Goal: Task Accomplishment & Management: Complete application form

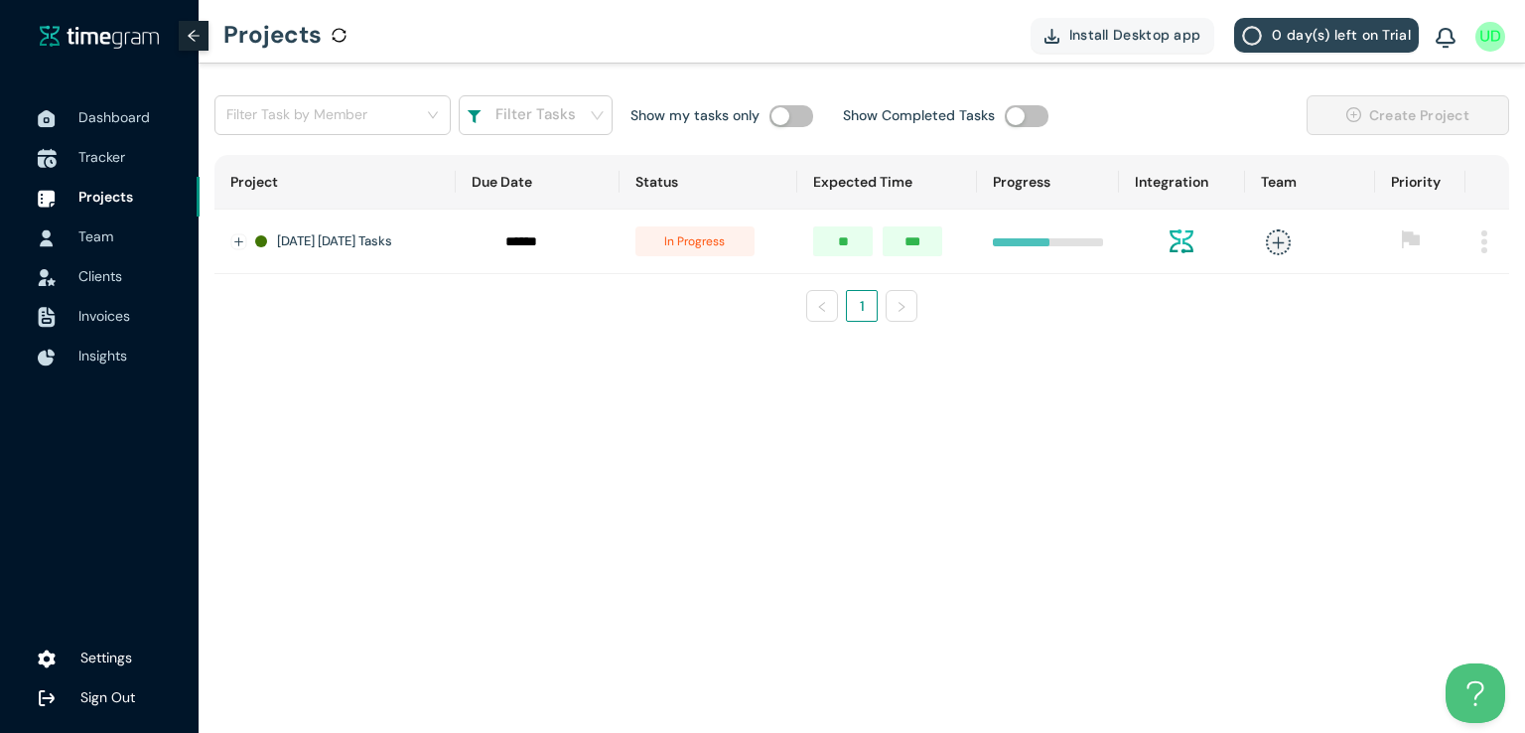
click at [95, 148] on span "Tracker" at bounding box center [101, 157] width 47 height 18
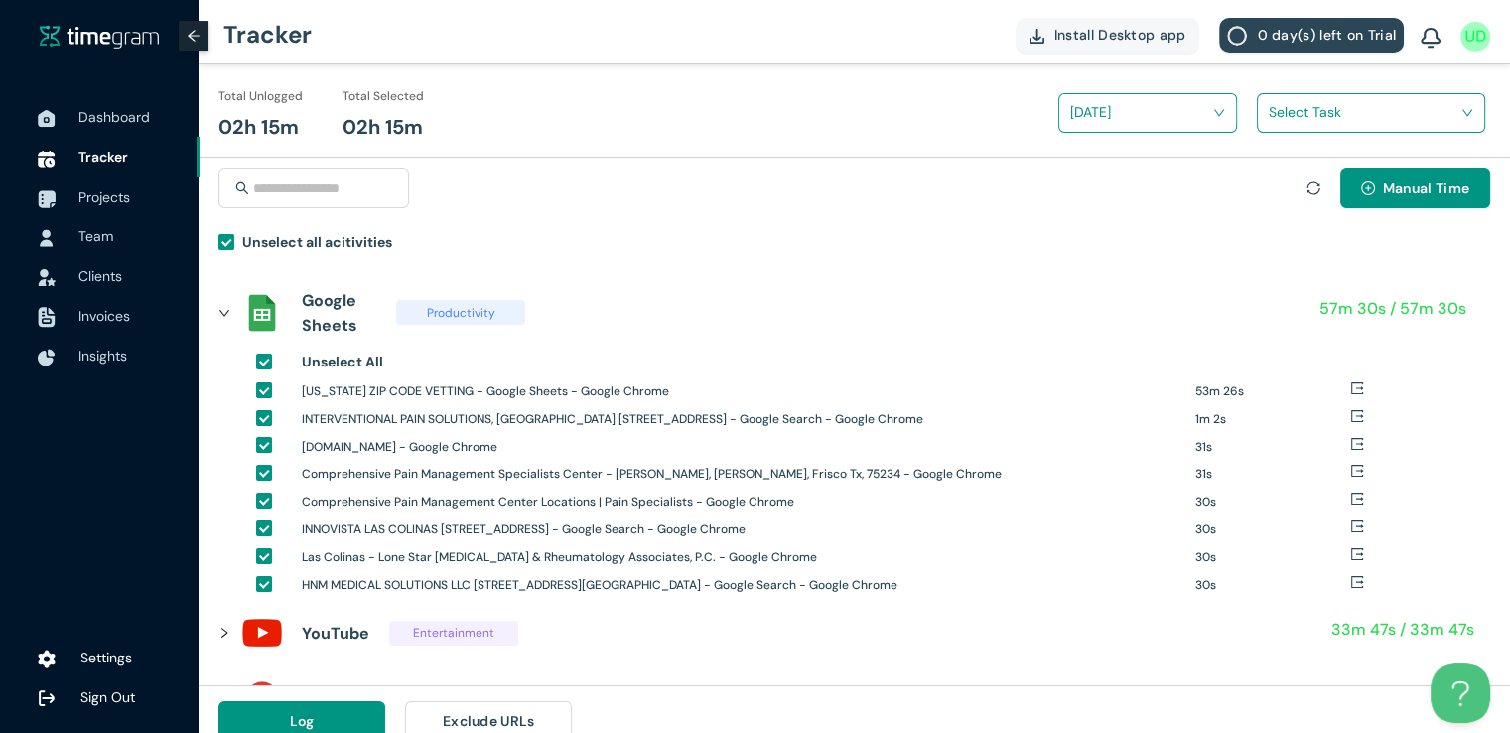
click at [1286, 115] on input "search" at bounding box center [1364, 112] width 191 height 30
click at [1274, 178] on div "[US_STATE] Zipcodes Vetting" at bounding box center [1371, 186] width 226 height 32
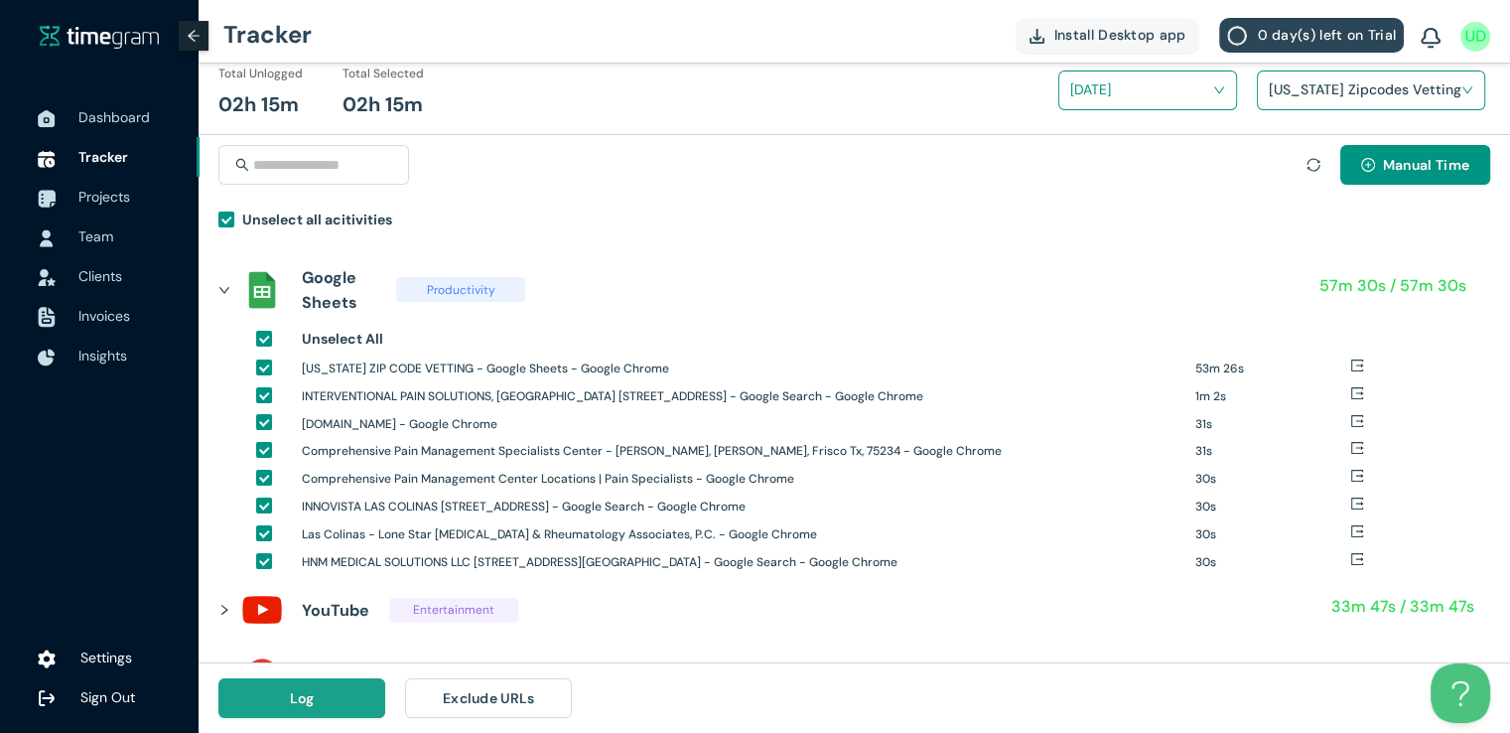
click at [330, 710] on button "Log" at bounding box center [301, 698] width 167 height 40
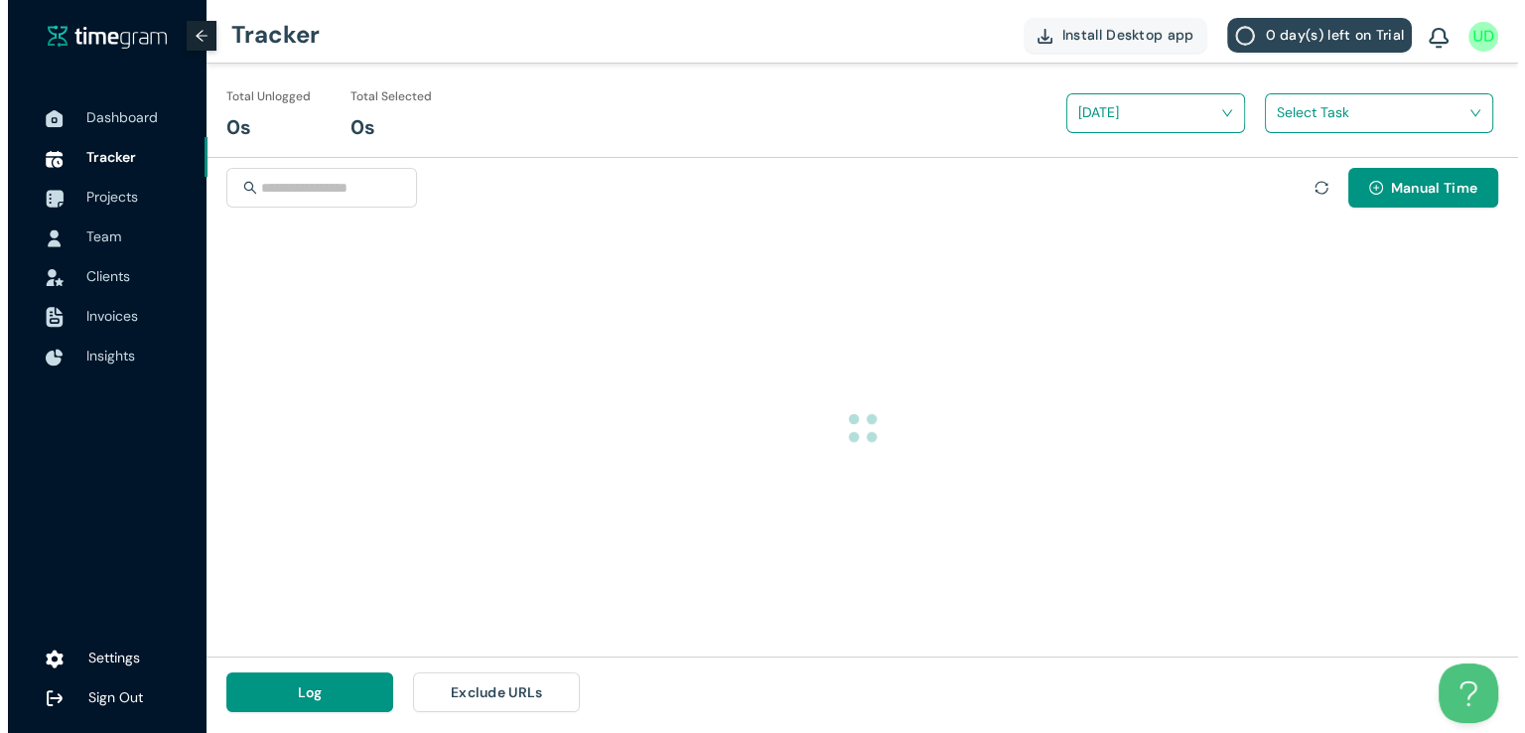
scroll to position [0, 0]
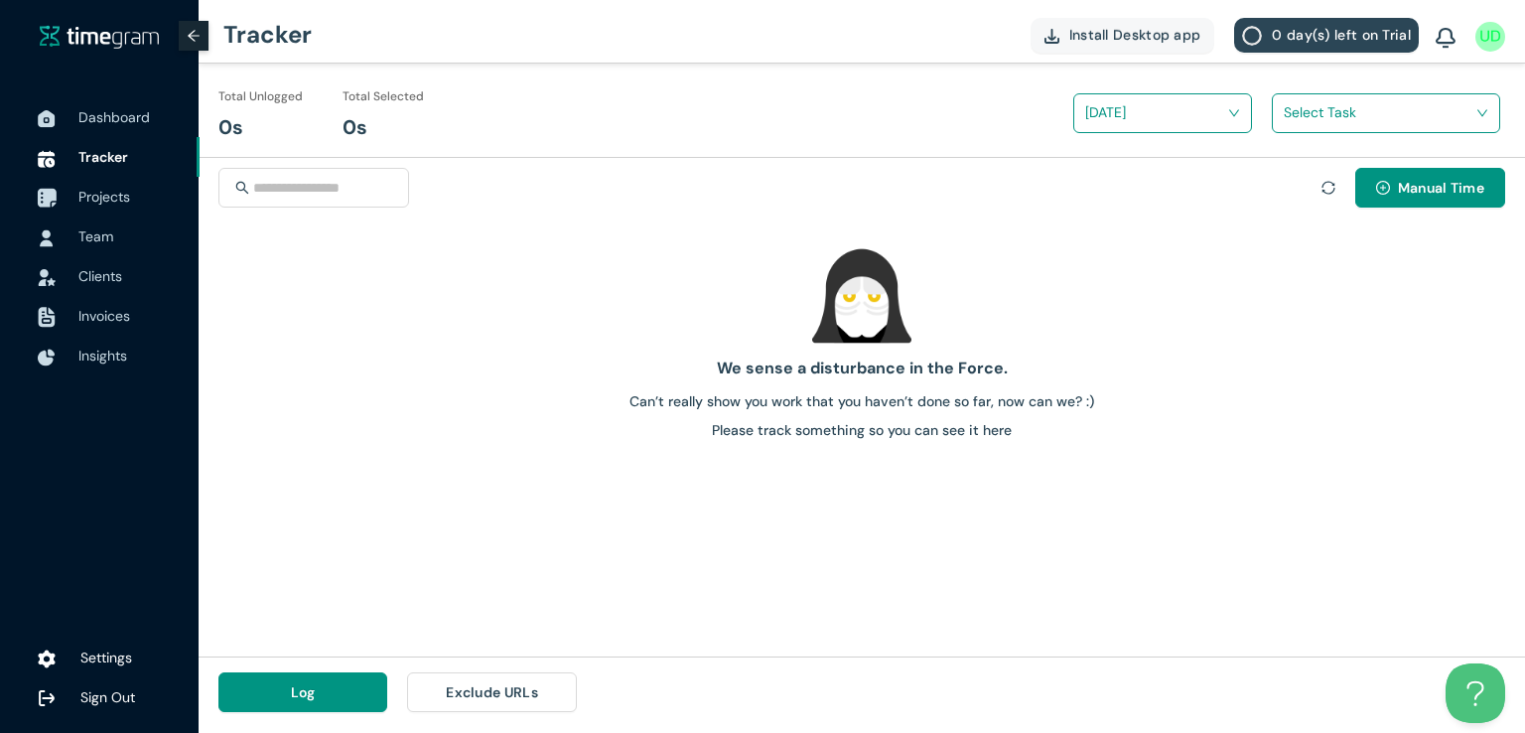
click at [98, 194] on span "Projects" at bounding box center [104, 197] width 52 height 18
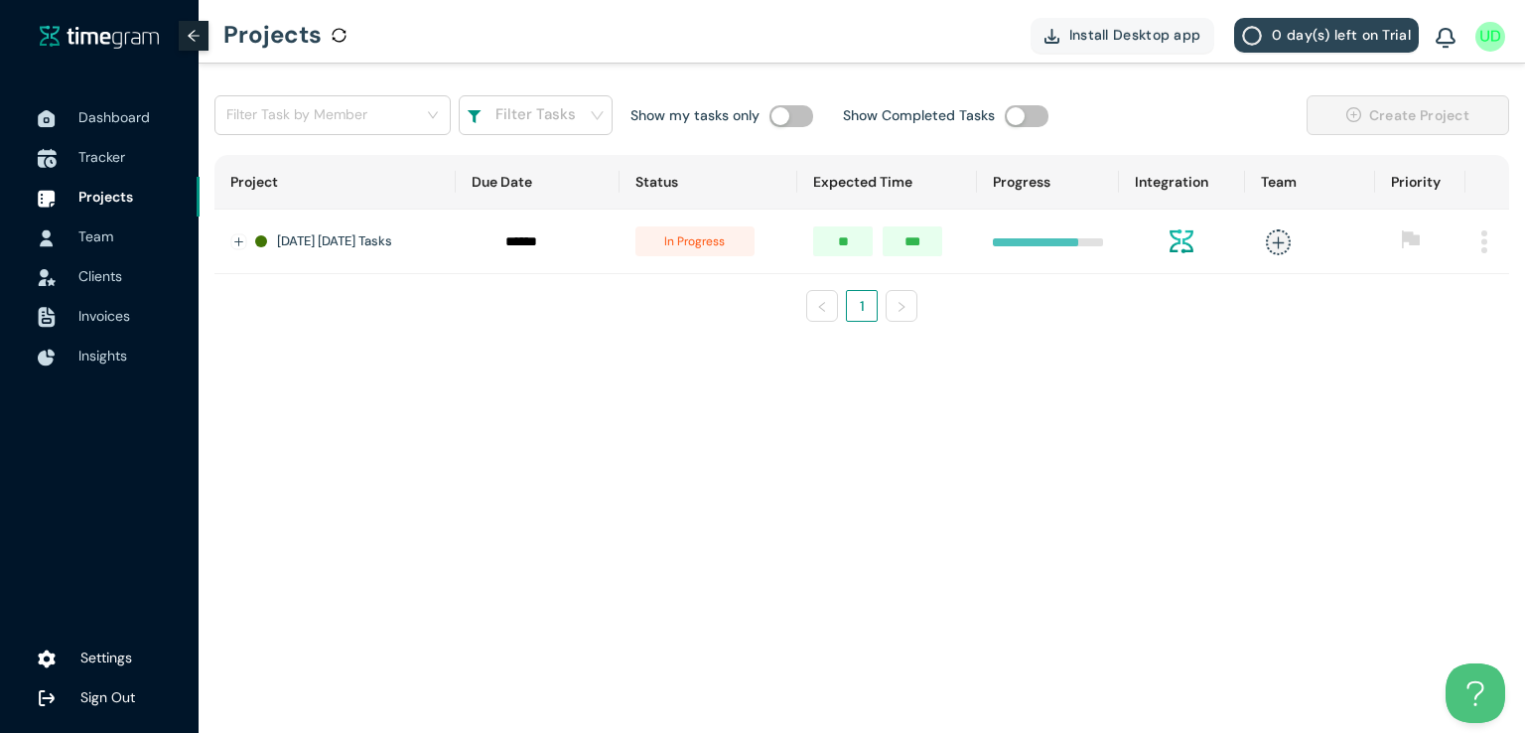
click at [94, 160] on span "Tracker" at bounding box center [101, 157] width 47 height 18
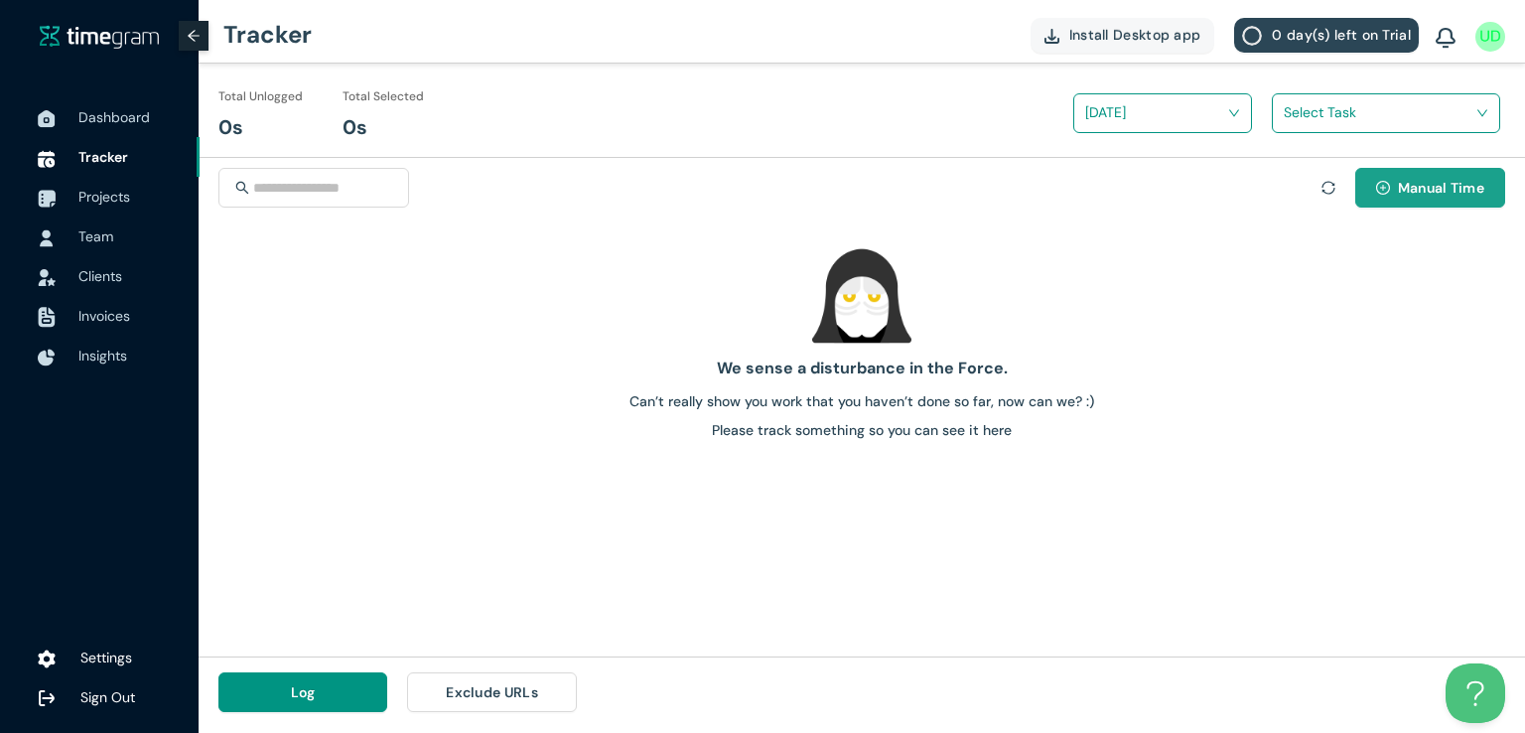
click at [1423, 200] on button "Manual Time" at bounding box center [1430, 188] width 150 height 40
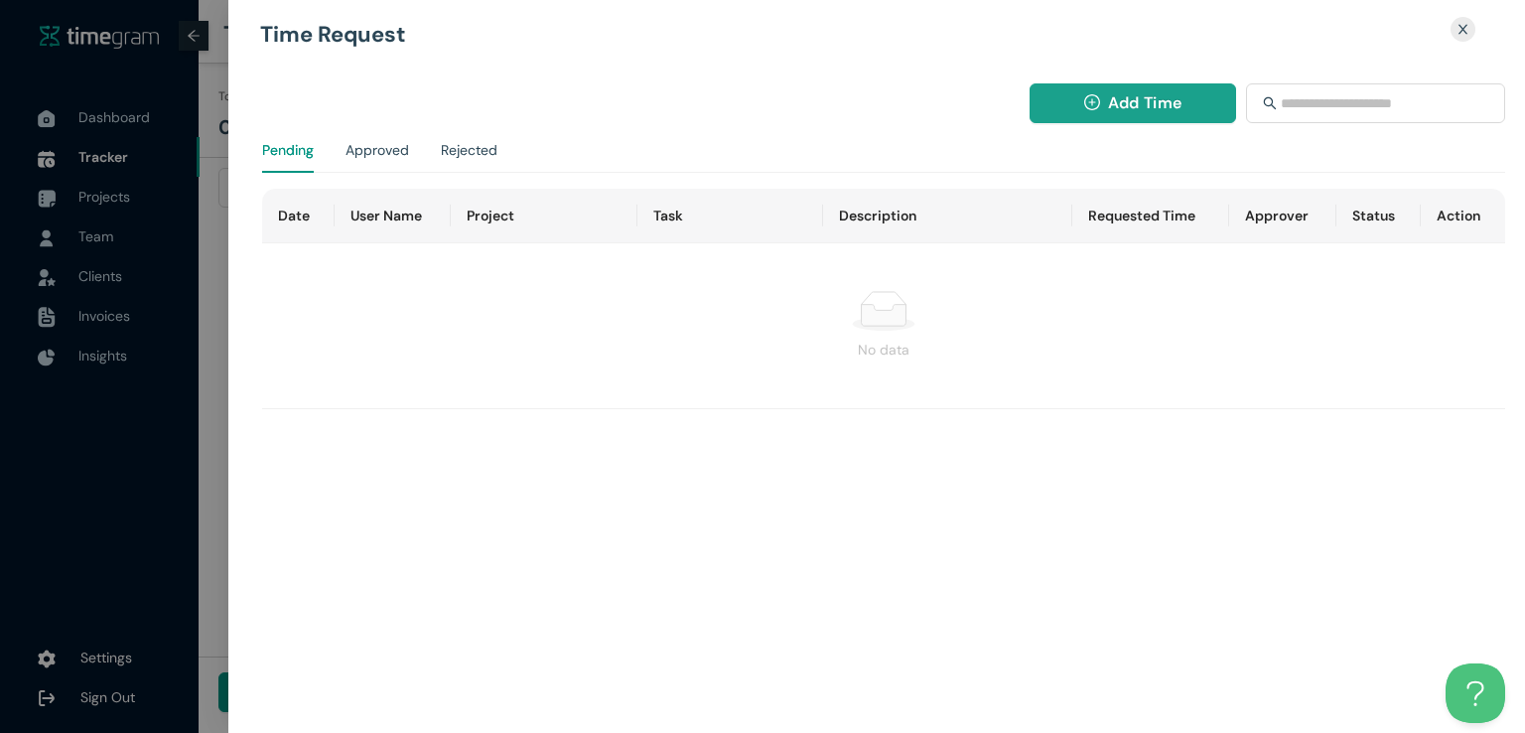
click at [1168, 120] on button "Add Time" at bounding box center [1132, 103] width 207 height 40
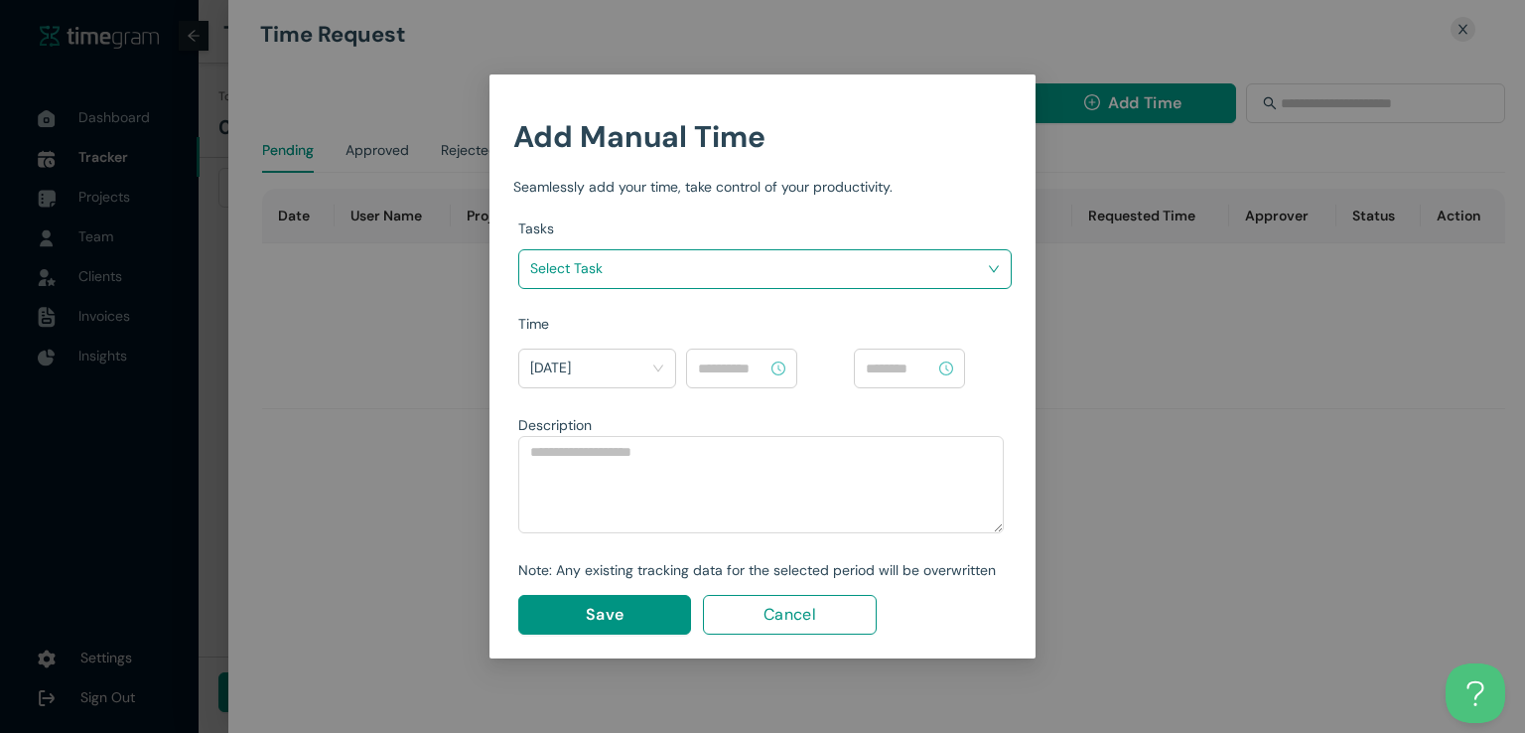
click at [850, 324] on div "Time" at bounding box center [764, 324] width 493 height 22
click at [879, 255] on input "search" at bounding box center [758, 268] width 456 height 30
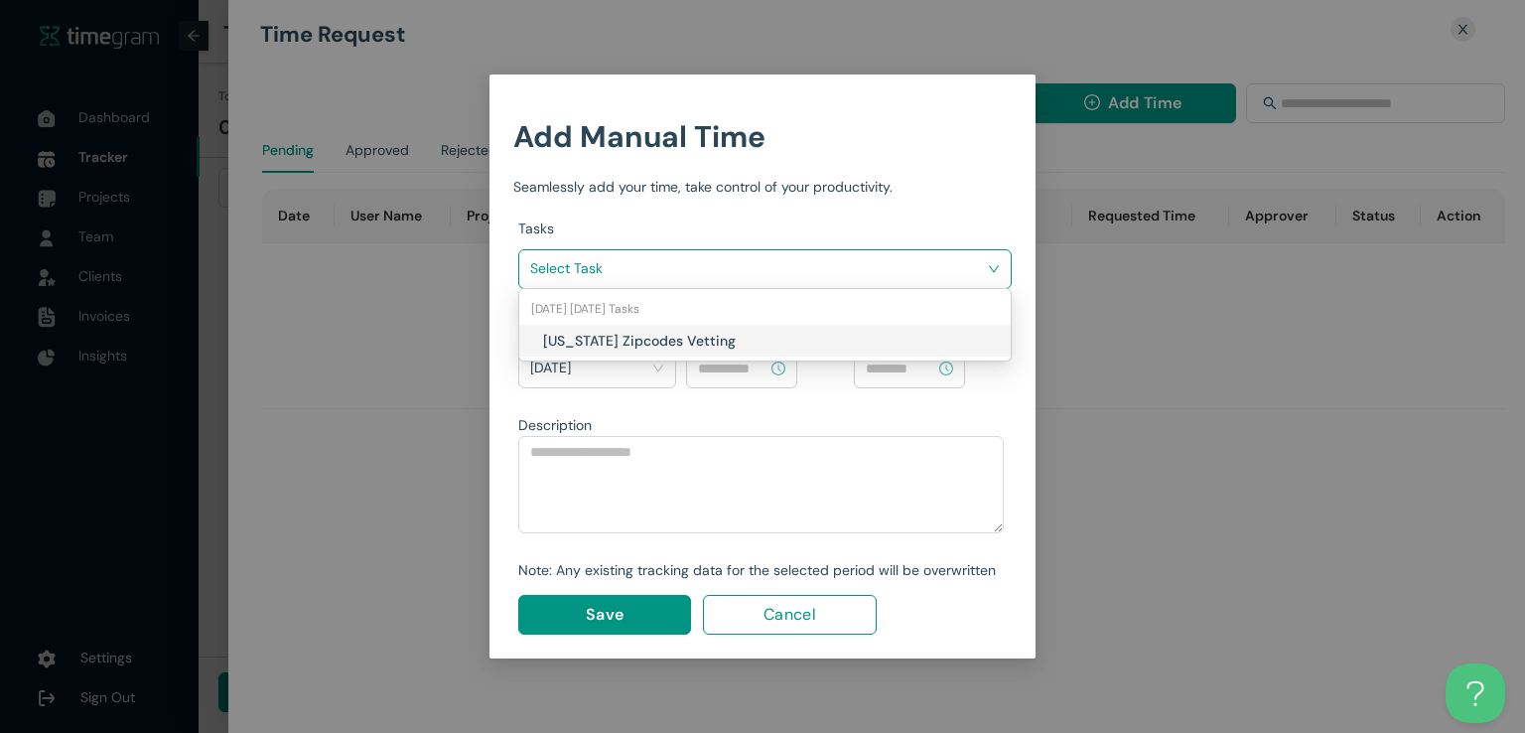
click at [719, 340] on h1 "[US_STATE] Zipcodes Vetting" at bounding box center [659, 341] width 233 height 22
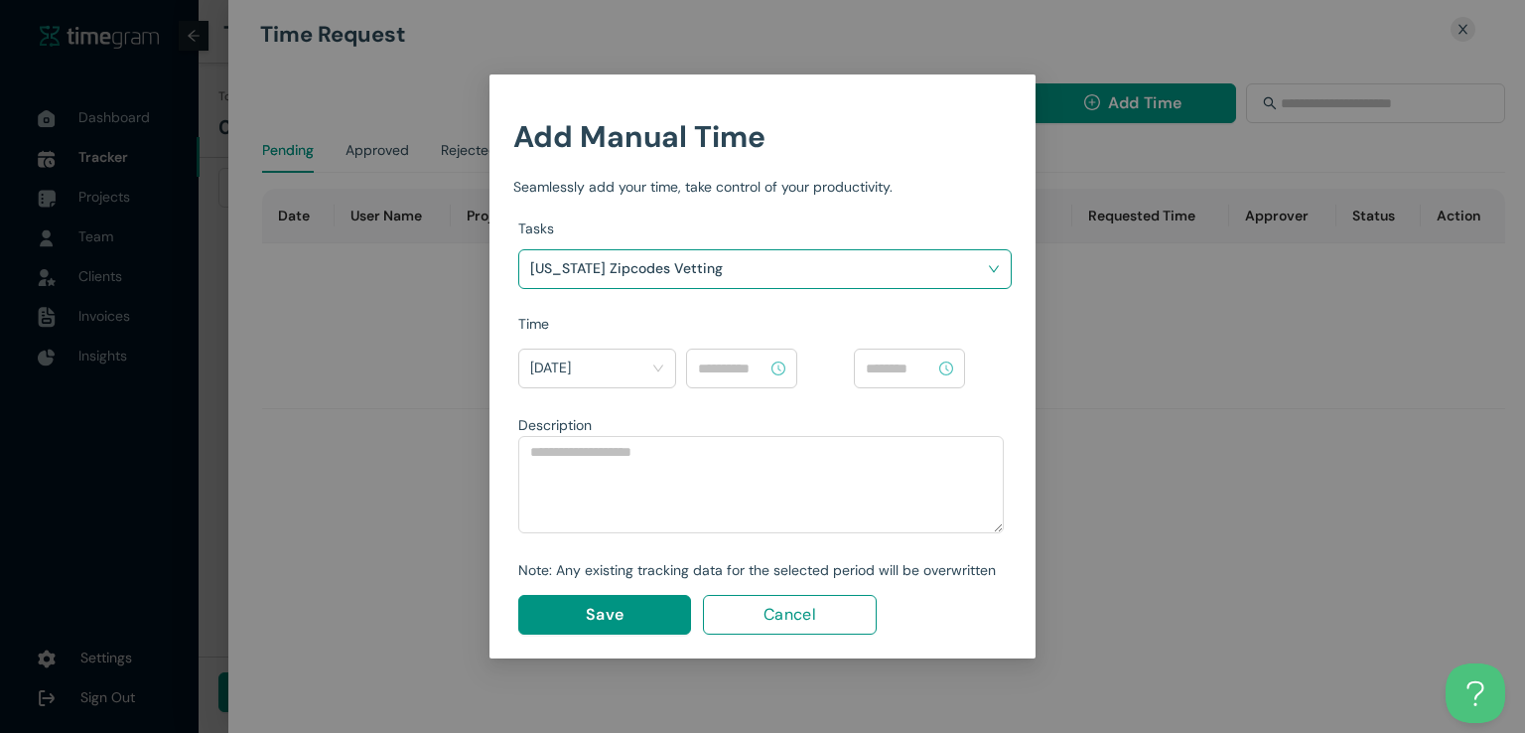
click at [735, 371] on input at bounding box center [732, 368] width 69 height 22
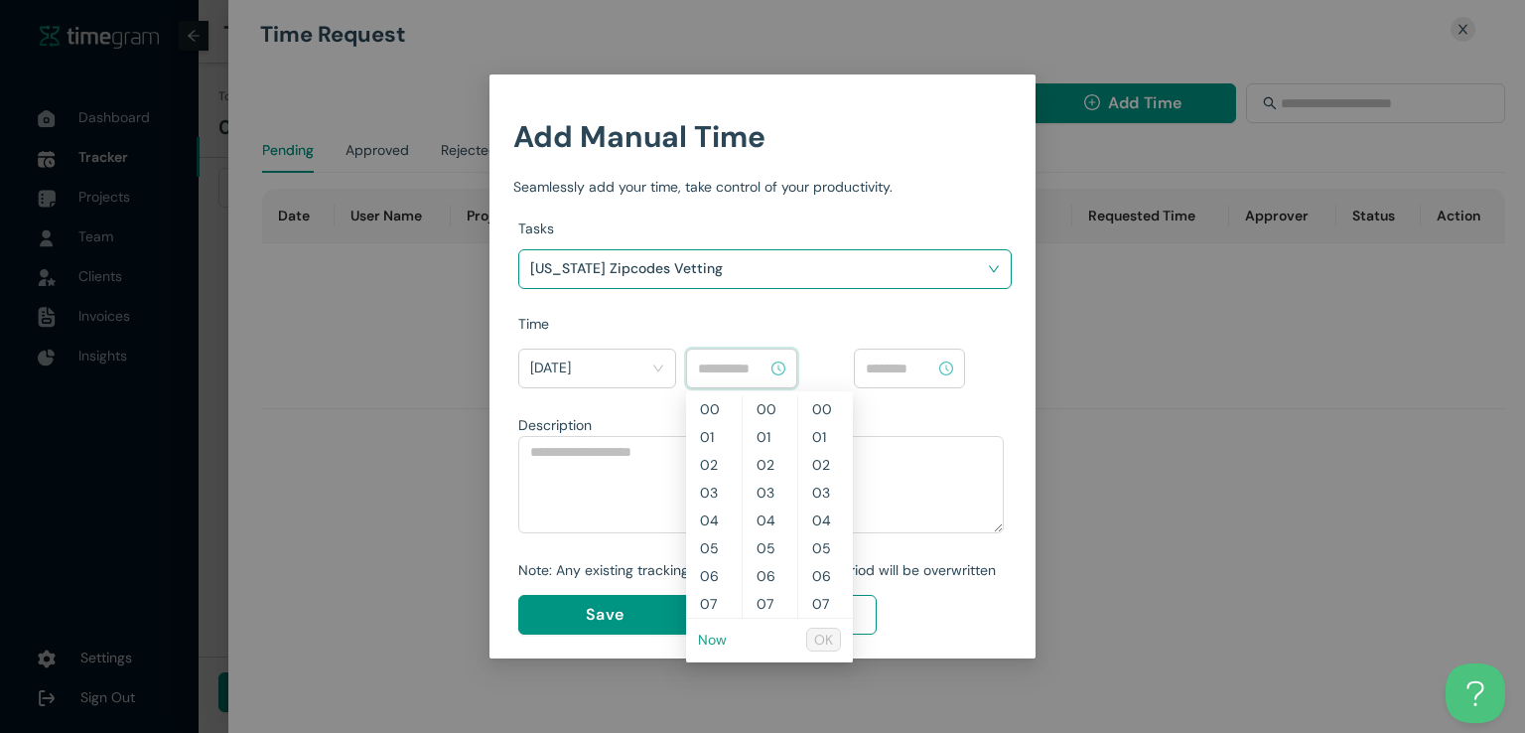
click at [717, 630] on link "Now" at bounding box center [712, 639] width 29 height 18
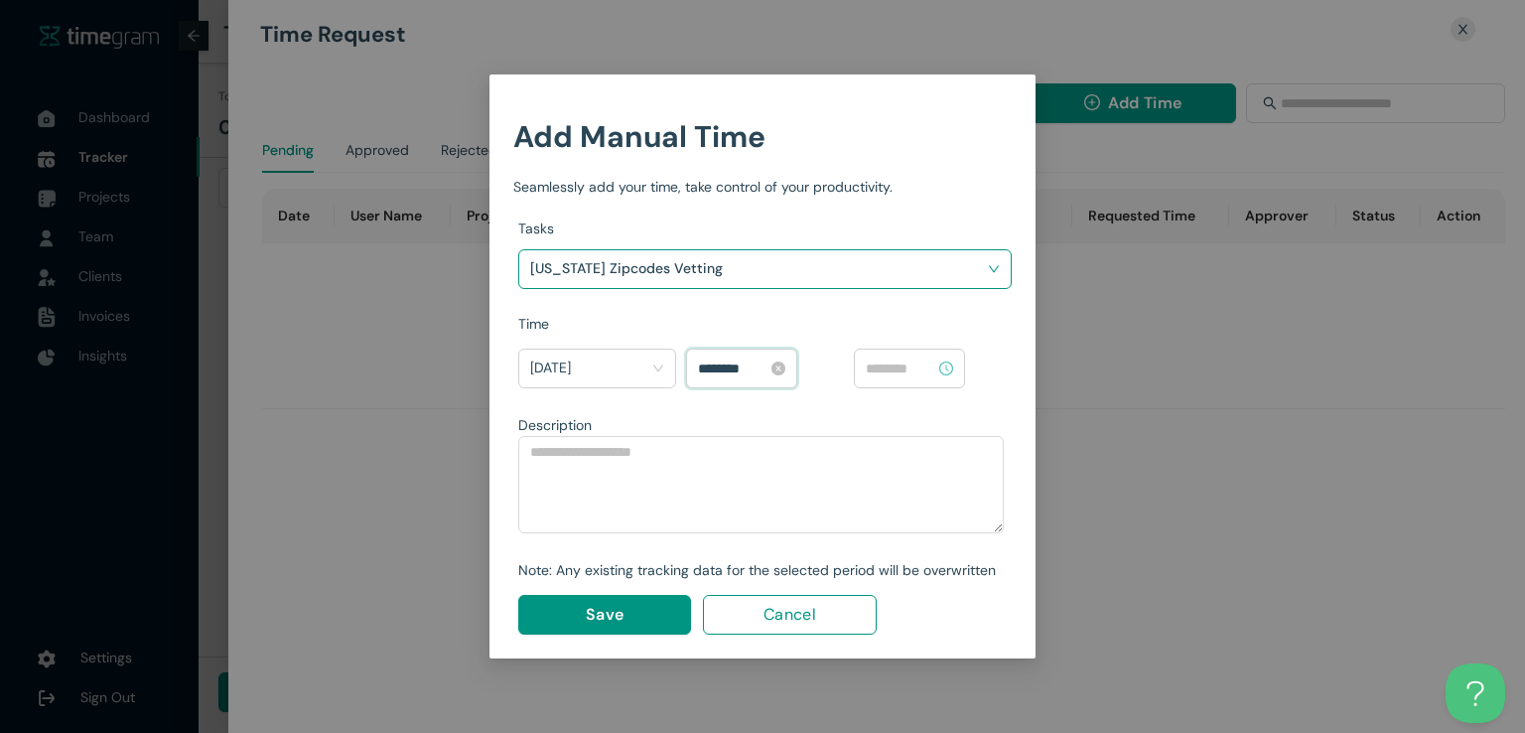
scroll to position [1112, 0]
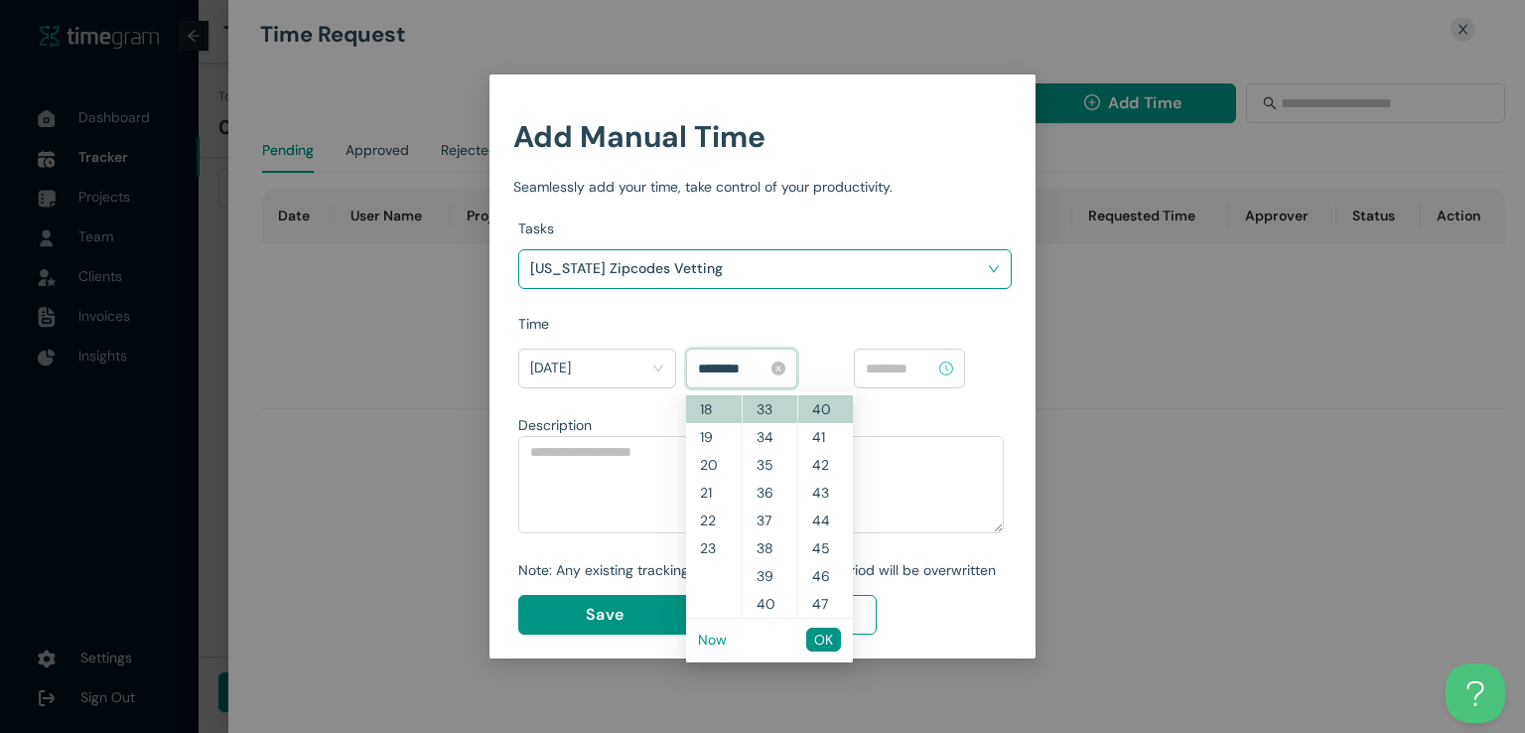
click at [727, 365] on input "********" at bounding box center [732, 368] width 69 height 22
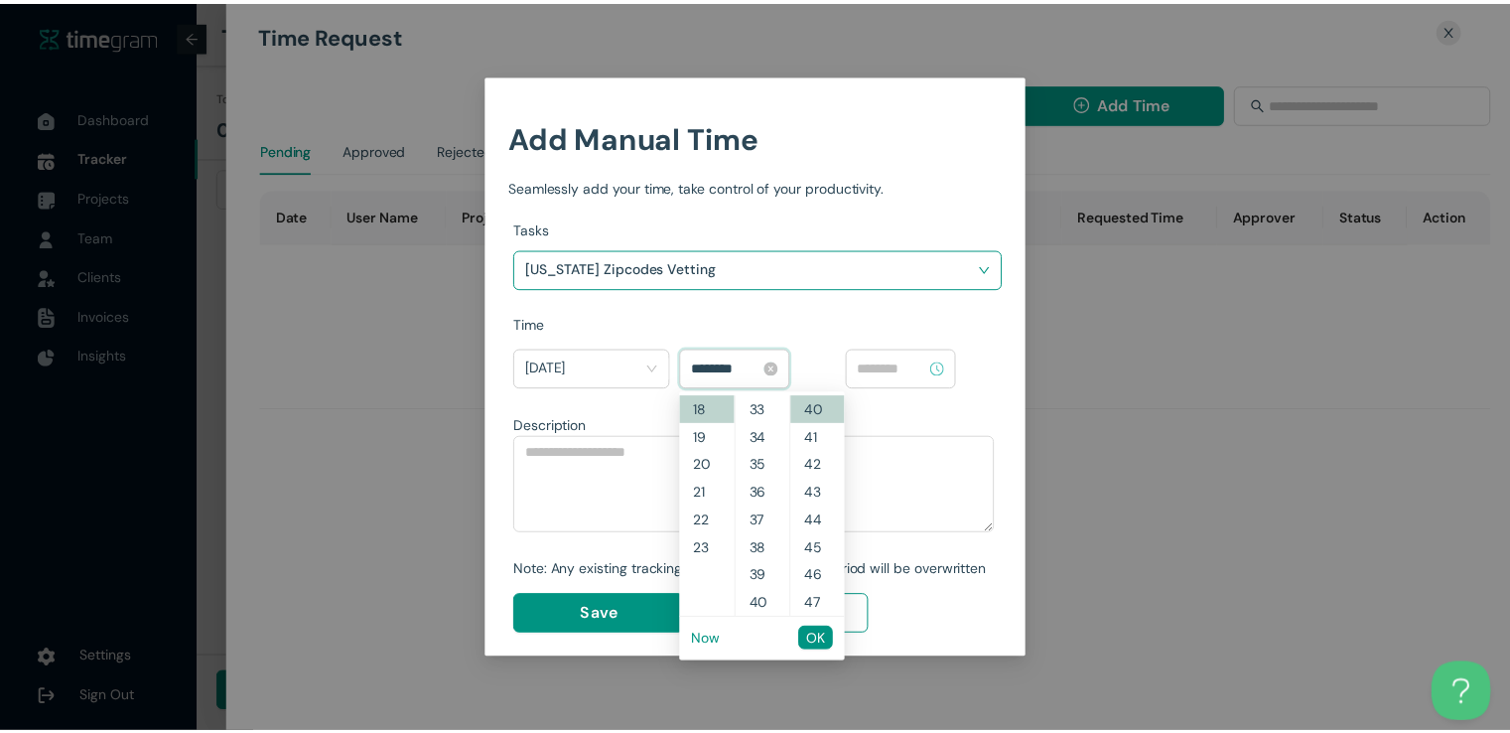
scroll to position [0, 0]
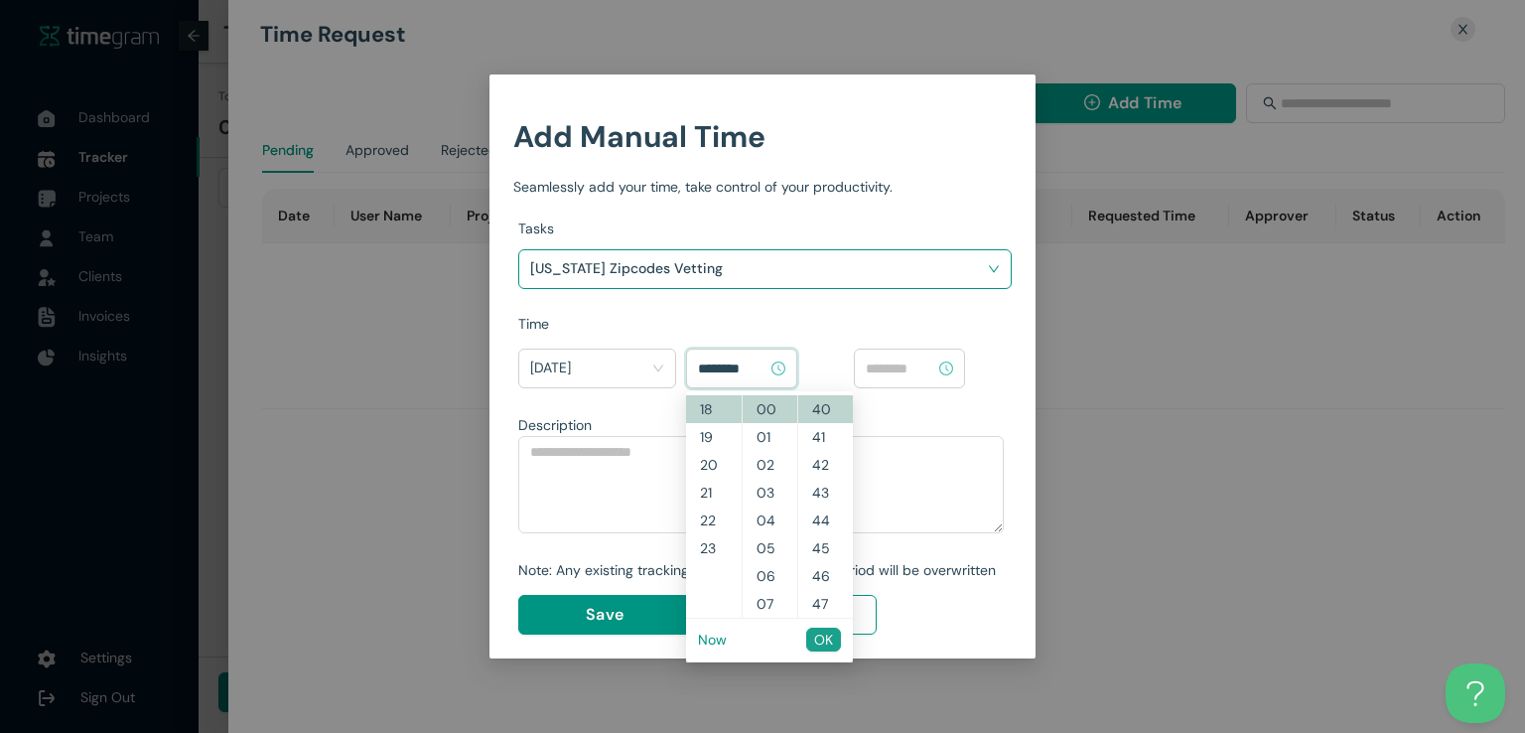
click at [820, 633] on span "OK" at bounding box center [823, 639] width 19 height 22
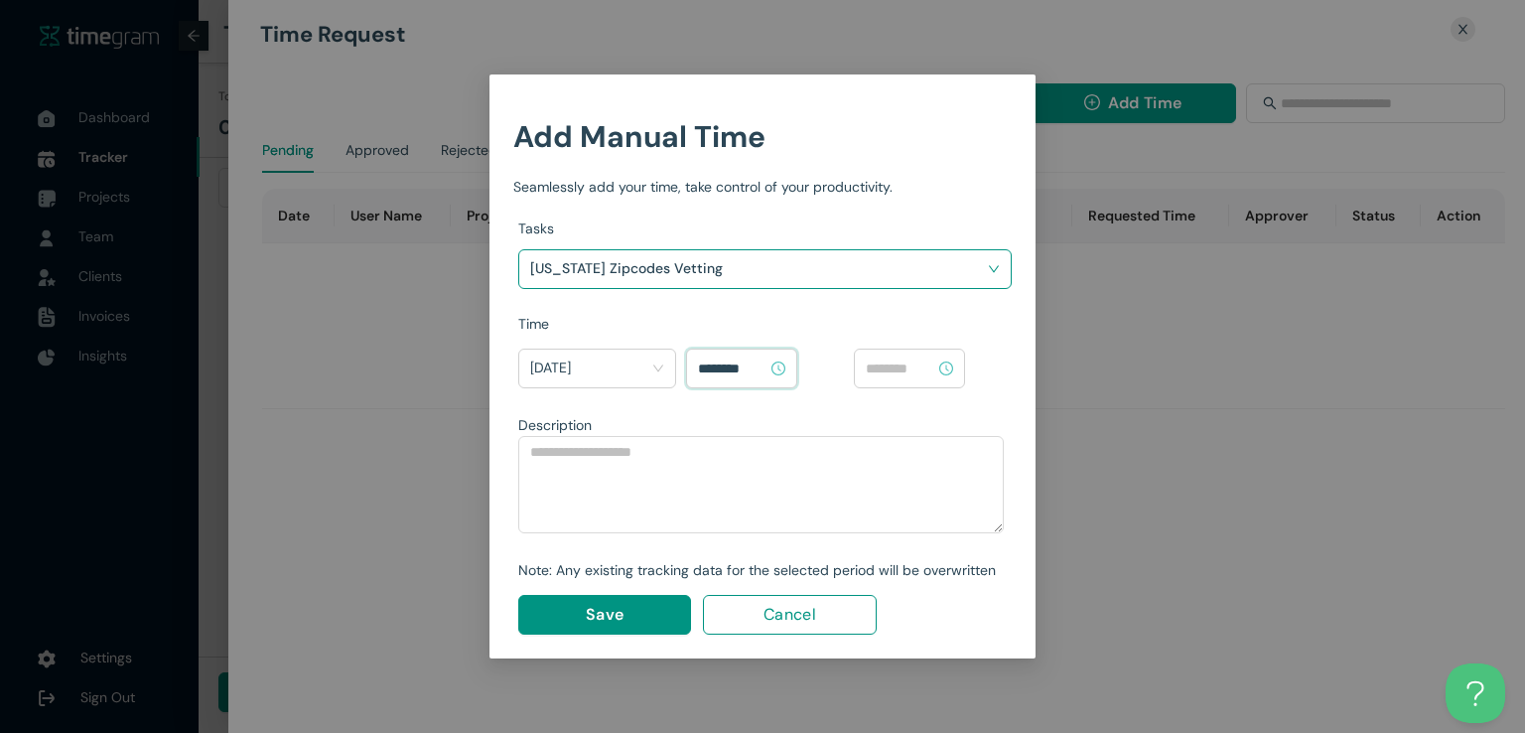
type input "********"
click at [897, 370] on input at bounding box center [900, 368] width 69 height 22
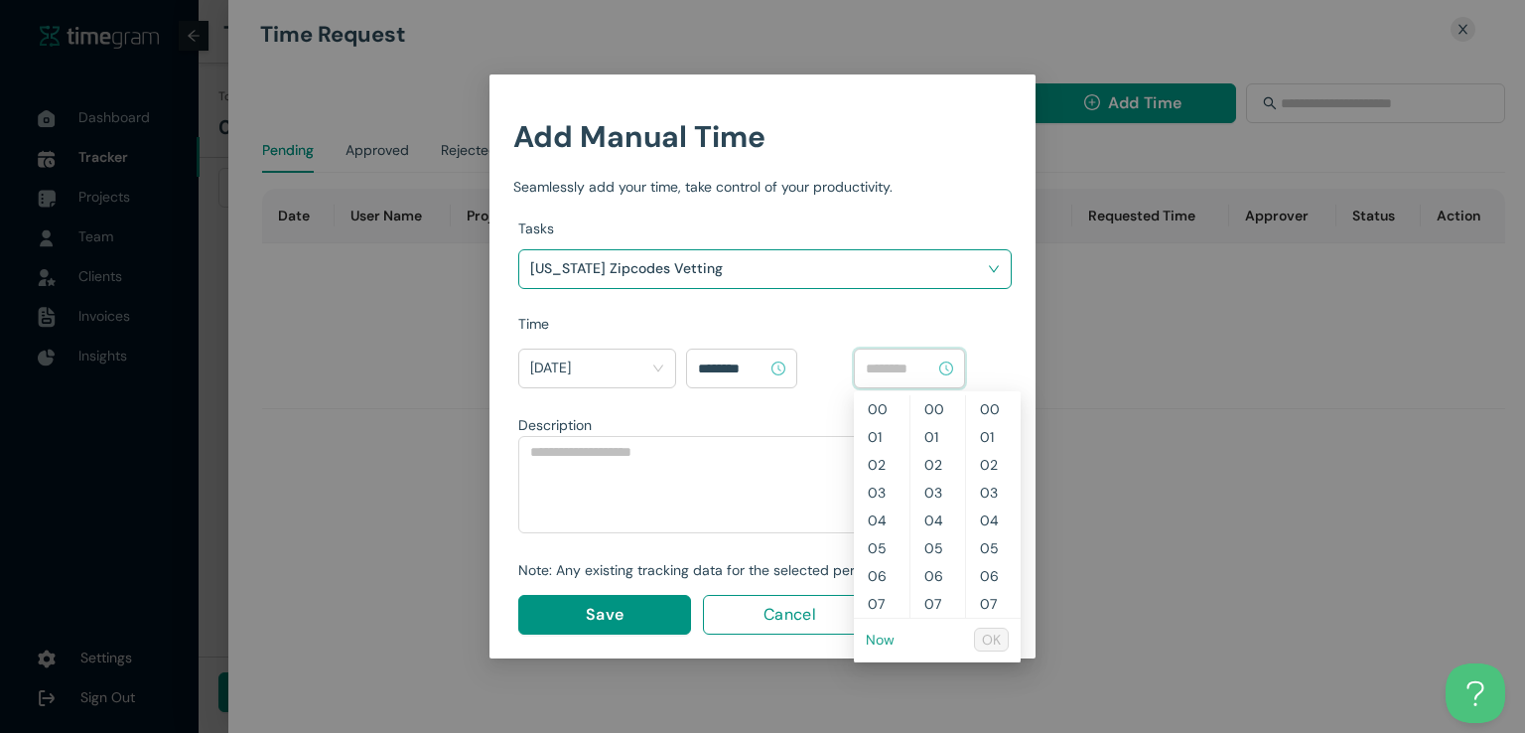
click at [877, 638] on link "Now" at bounding box center [880, 639] width 29 height 18
type input "********"
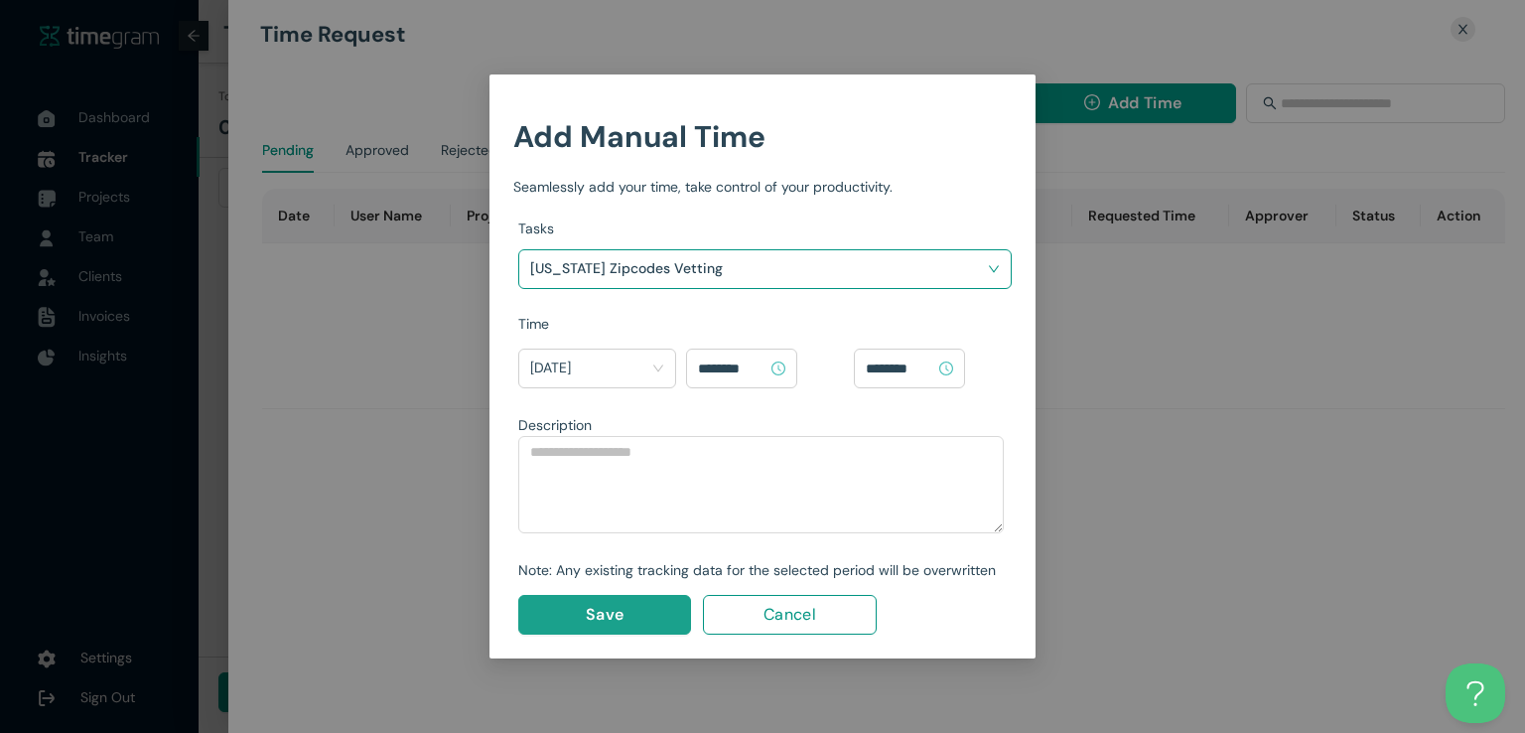
click at [580, 615] on button "Save" at bounding box center [604, 615] width 173 height 40
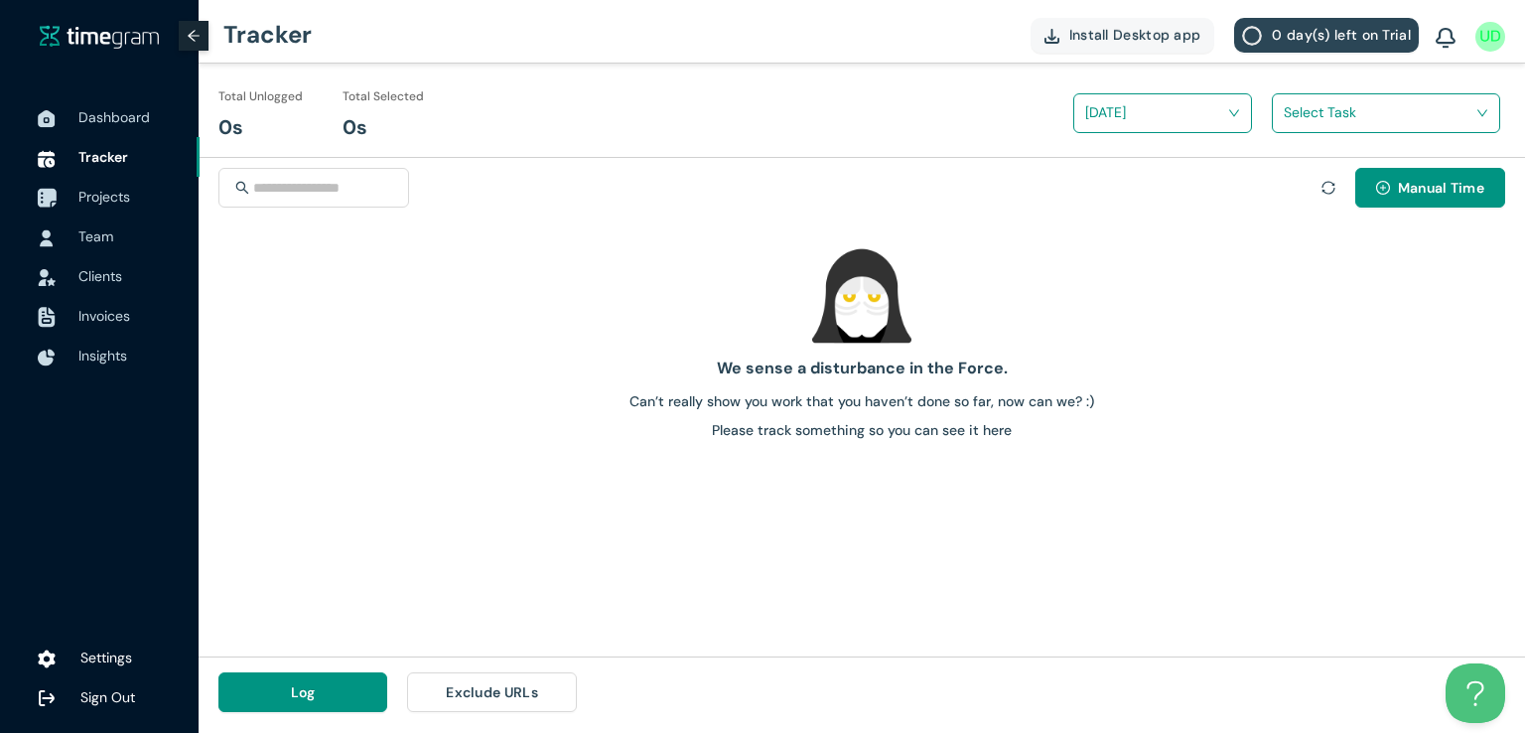
click at [102, 200] on span "Projects" at bounding box center [104, 197] width 52 height 18
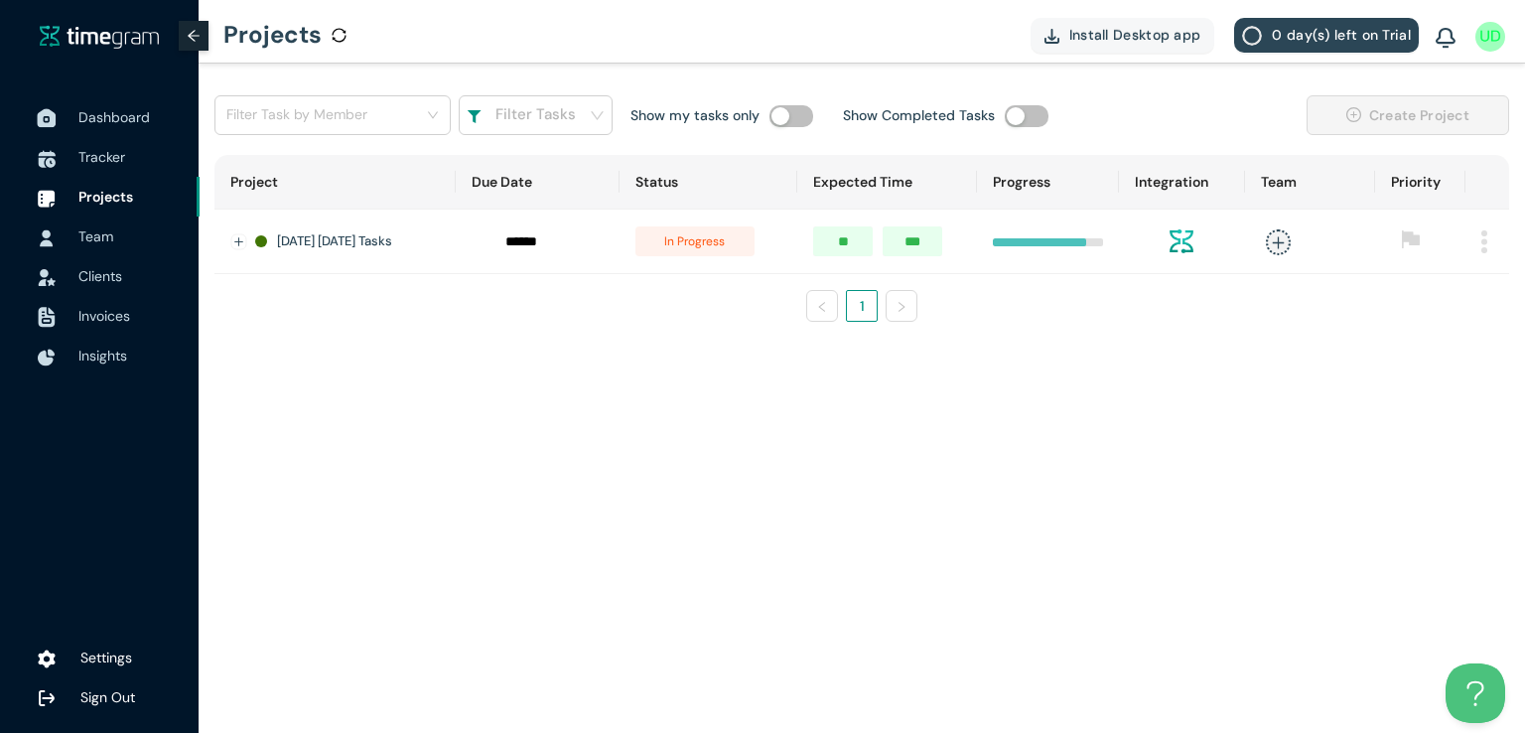
click at [99, 124] on span "Dashboard" at bounding box center [113, 117] width 71 height 18
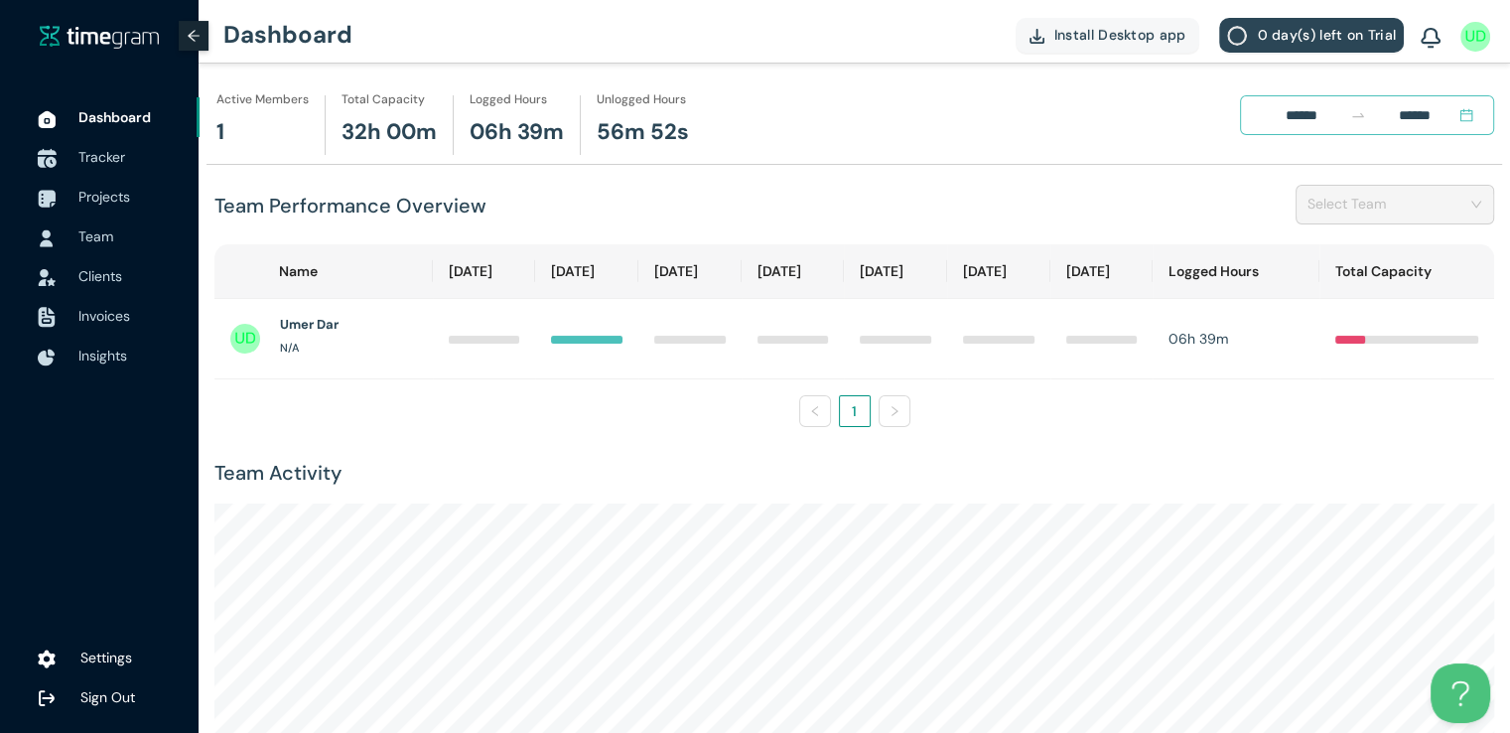
click at [84, 151] on span "Tracker" at bounding box center [101, 157] width 47 height 18
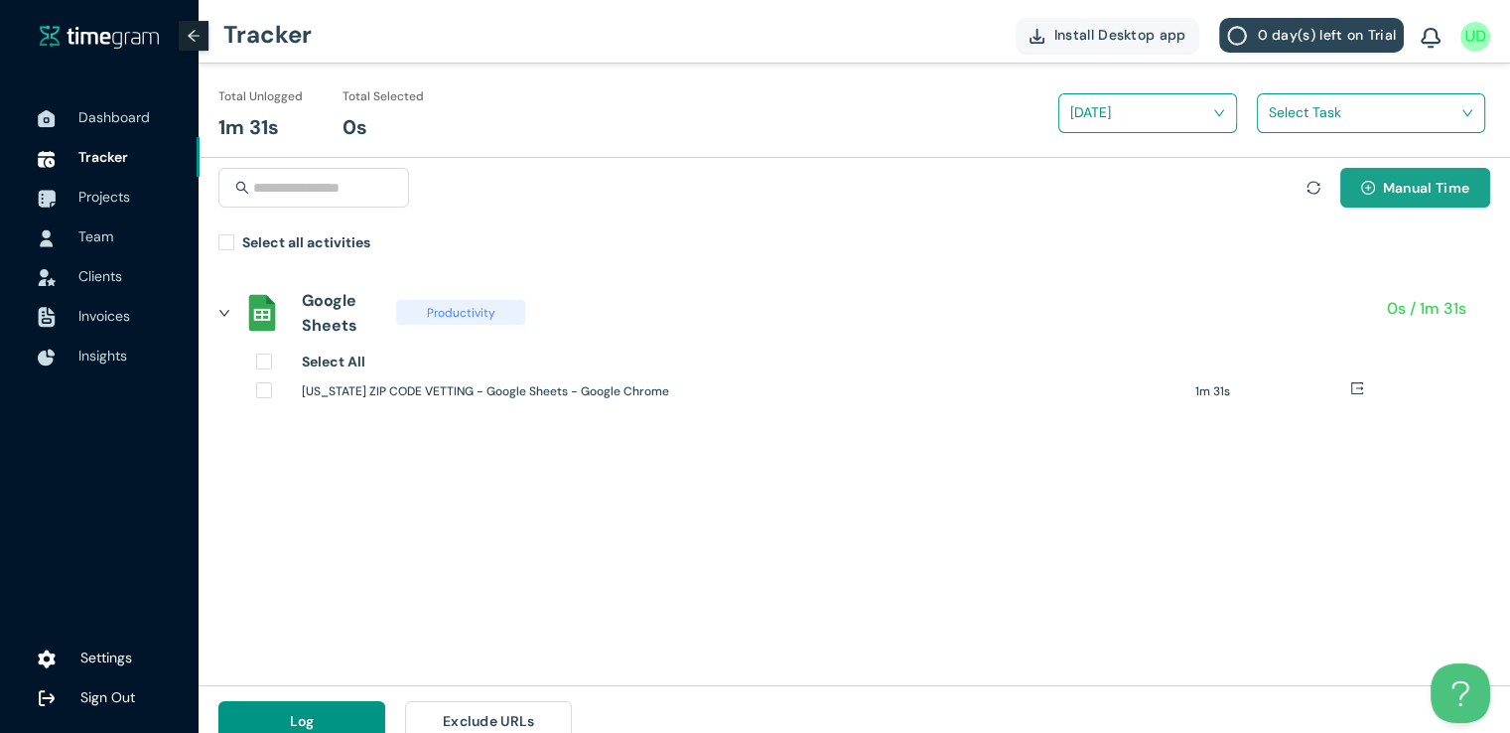
click at [1352, 187] on button "Manual Time" at bounding box center [1415, 188] width 150 height 40
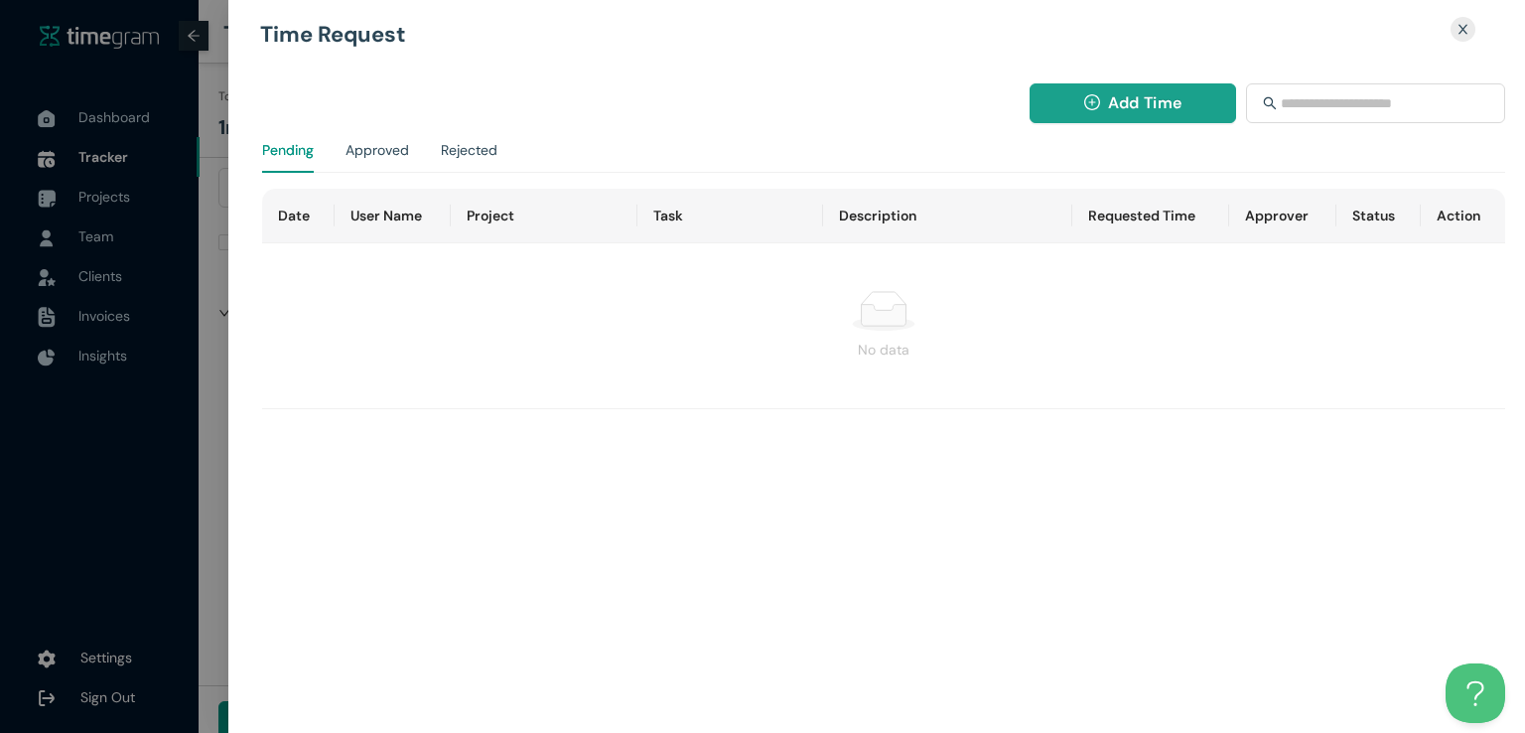
click at [1136, 96] on span "Add Time" at bounding box center [1144, 102] width 73 height 25
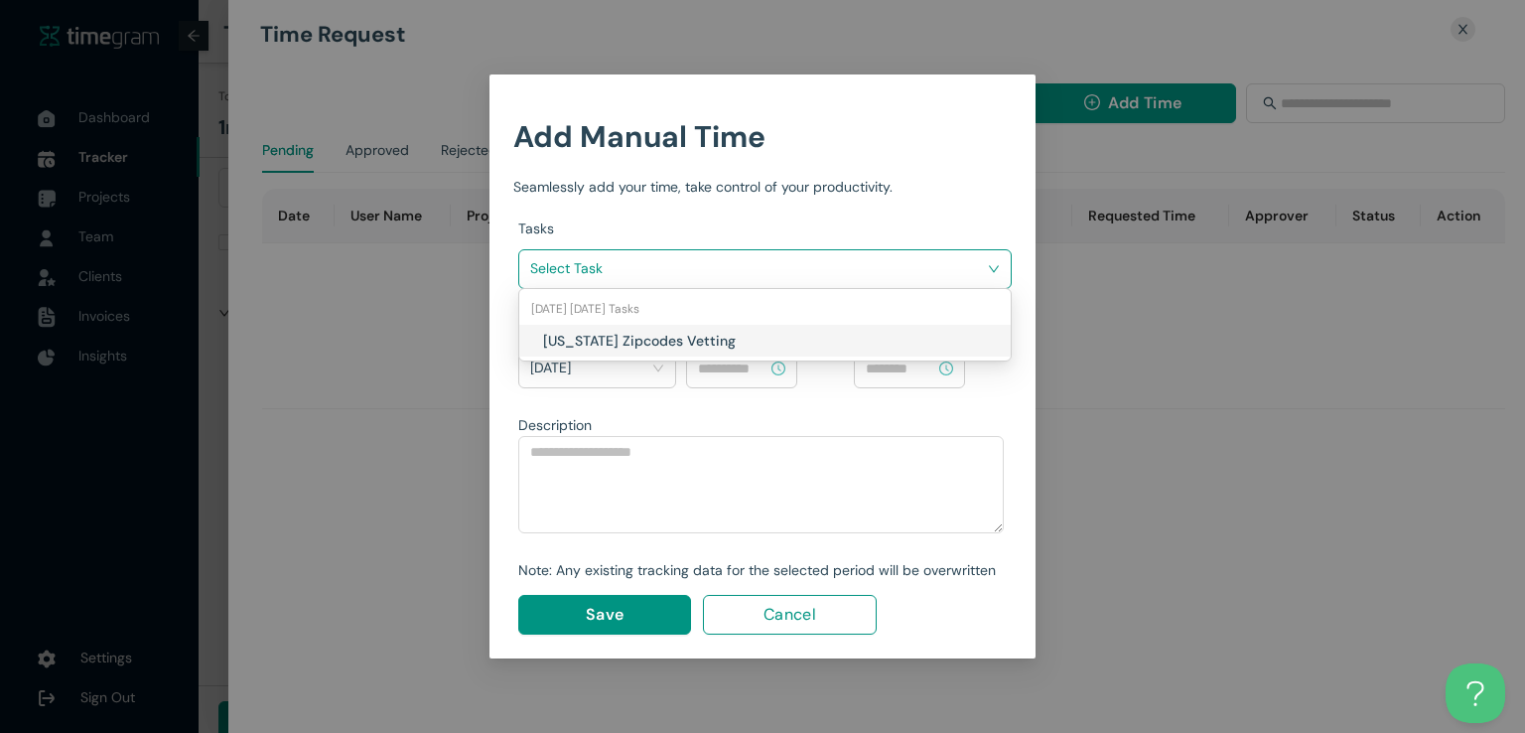
click at [799, 267] on input "search" at bounding box center [758, 268] width 456 height 30
click at [685, 340] on h1 "[US_STATE] Zipcodes Vetting" at bounding box center [659, 341] width 233 height 22
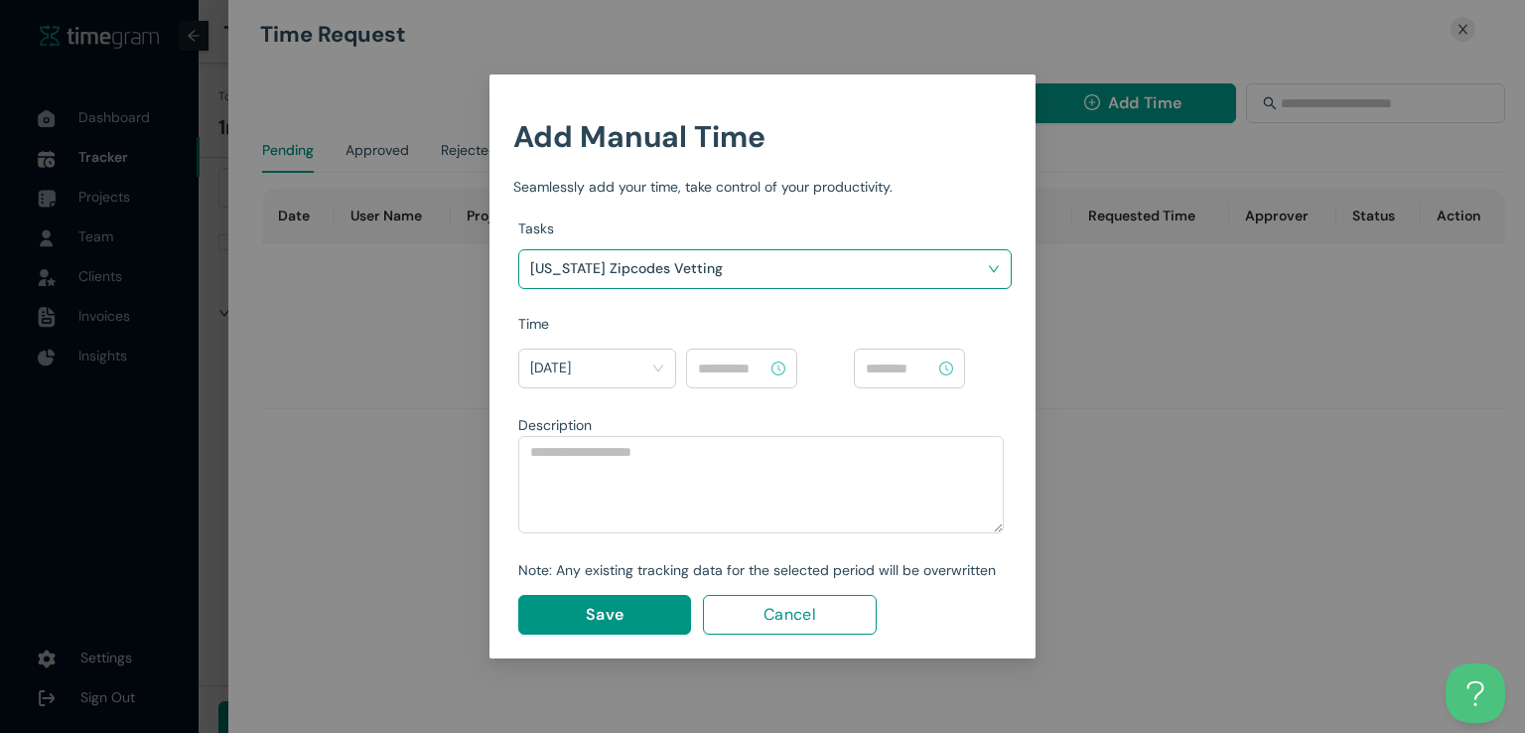
click at [738, 361] on input at bounding box center [732, 368] width 69 height 22
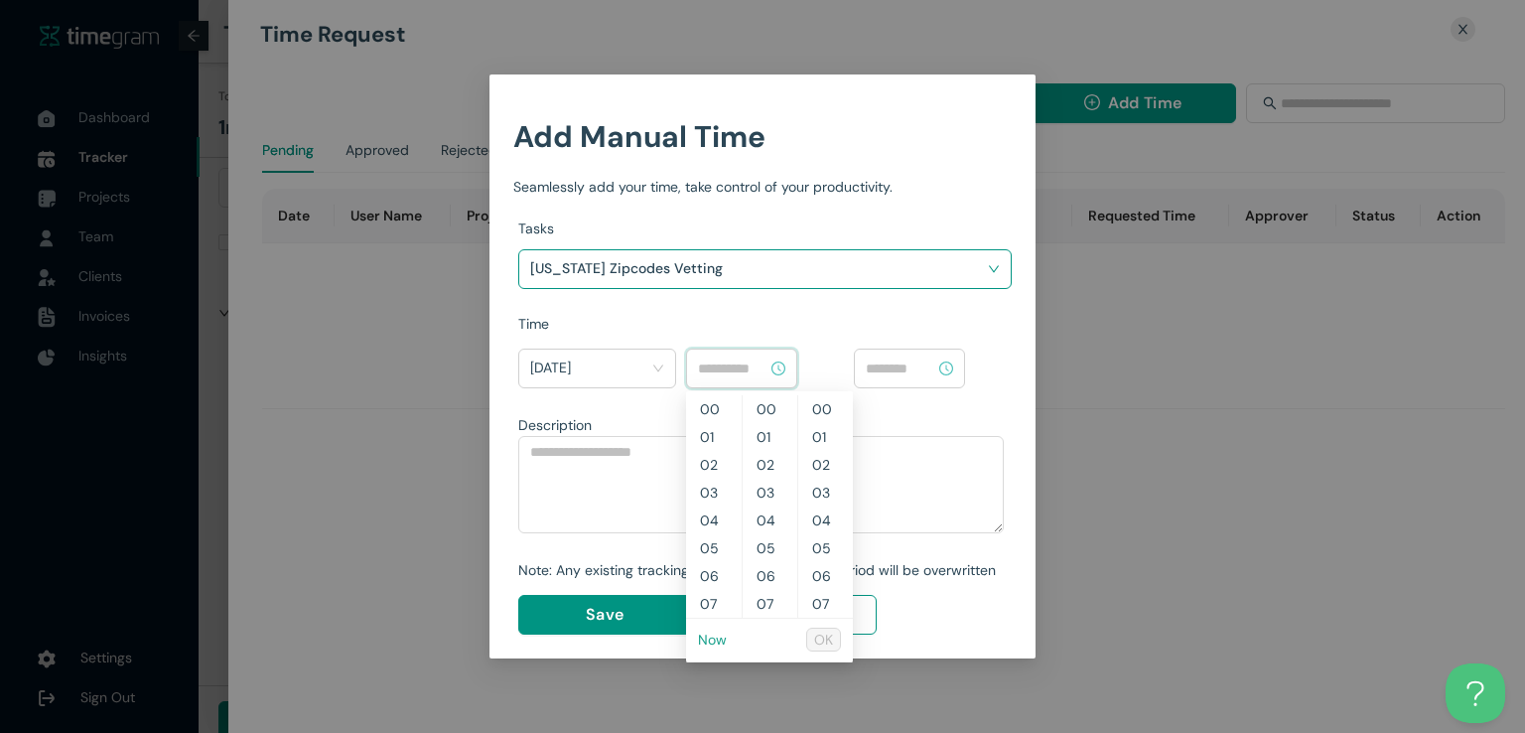
click at [717, 639] on link "Now" at bounding box center [712, 639] width 29 height 18
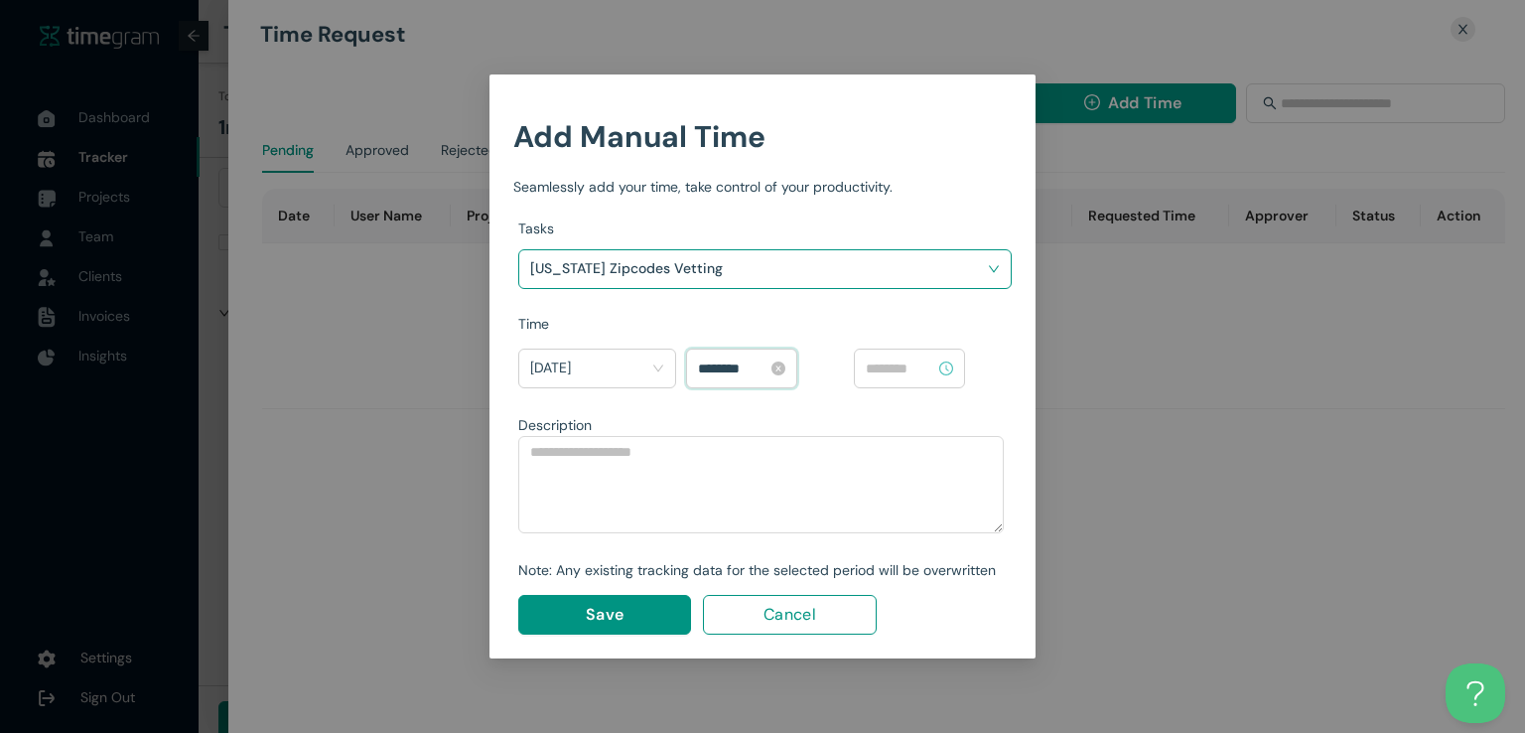
scroll to position [500, 0]
click at [710, 365] on input "********" at bounding box center [732, 368] width 69 height 22
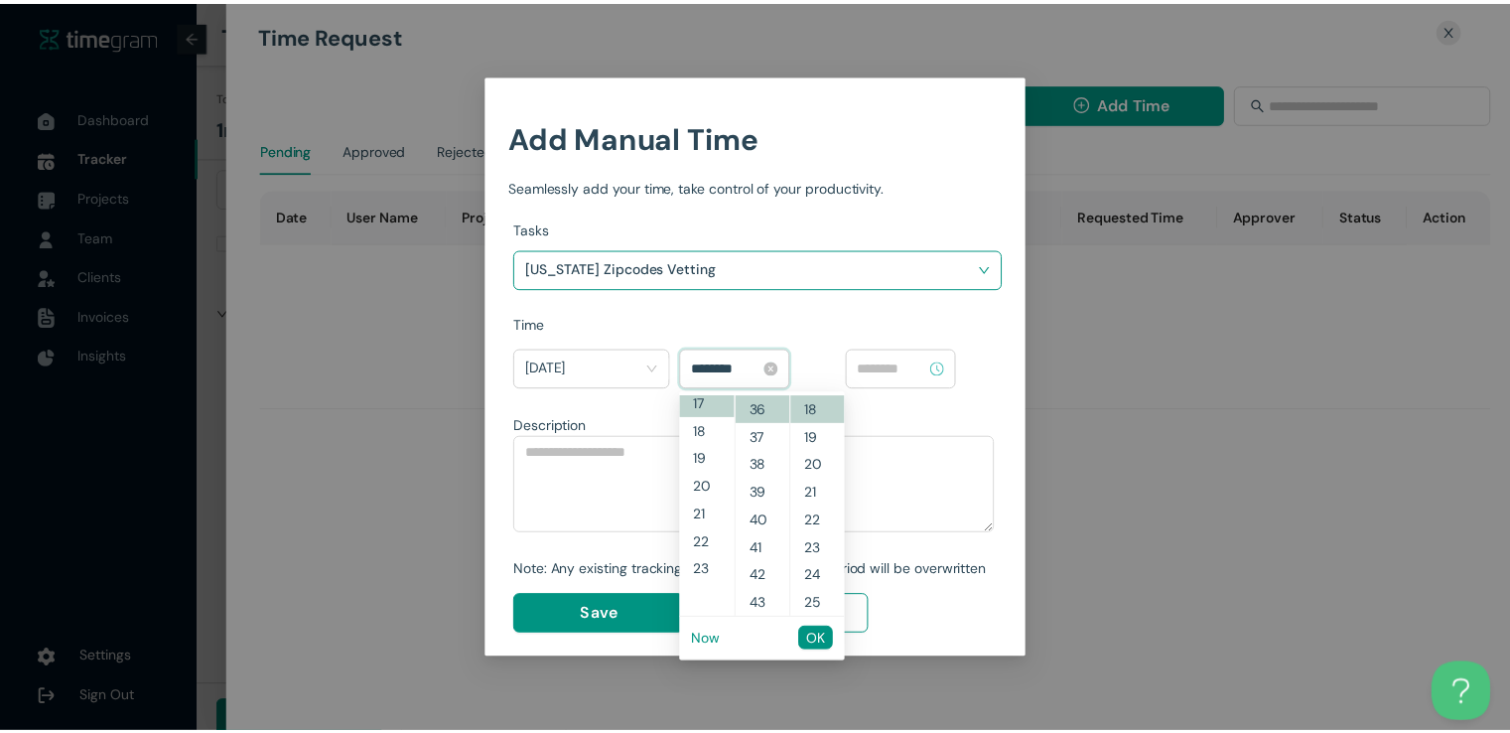
scroll to position [472, 0]
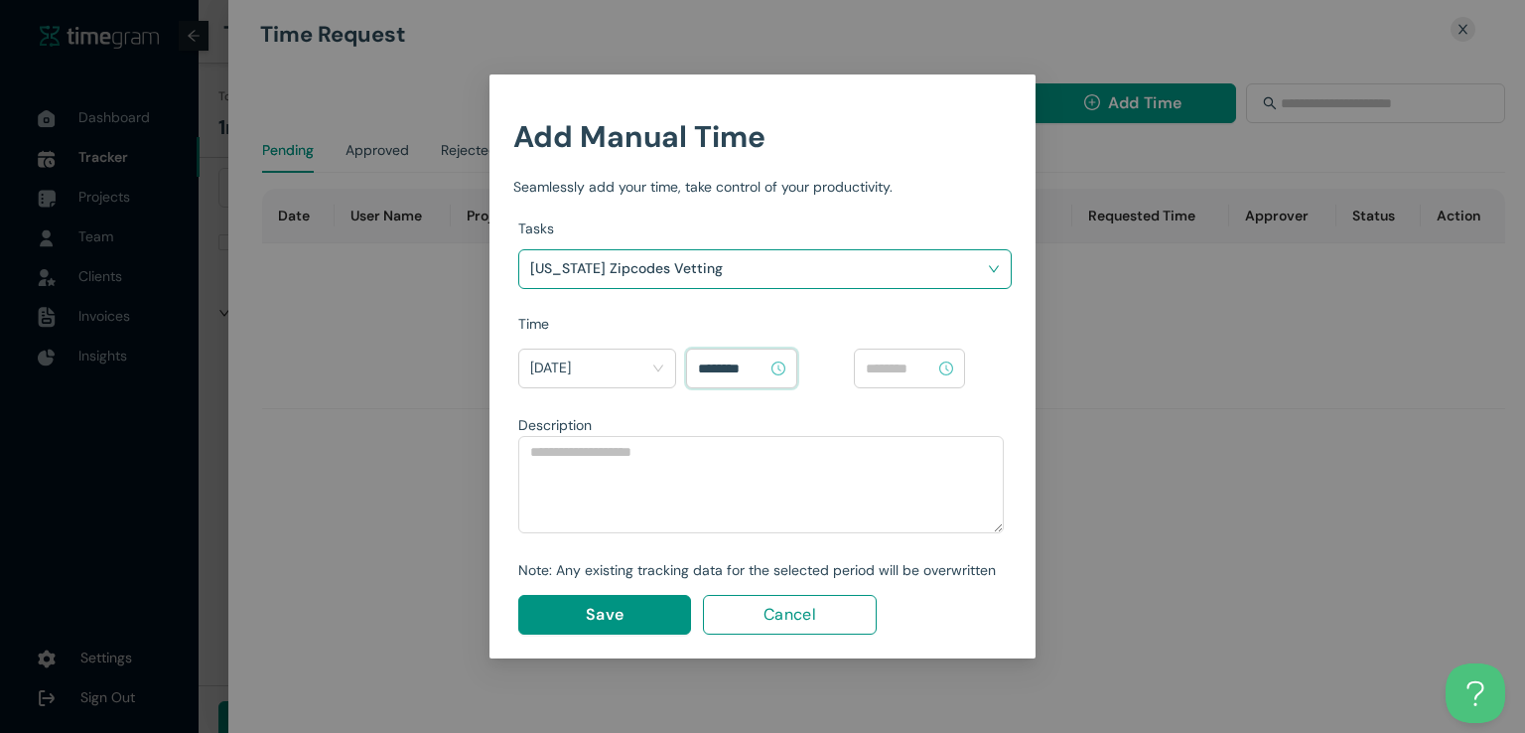
type input "********"
click at [867, 369] on input at bounding box center [900, 368] width 69 height 22
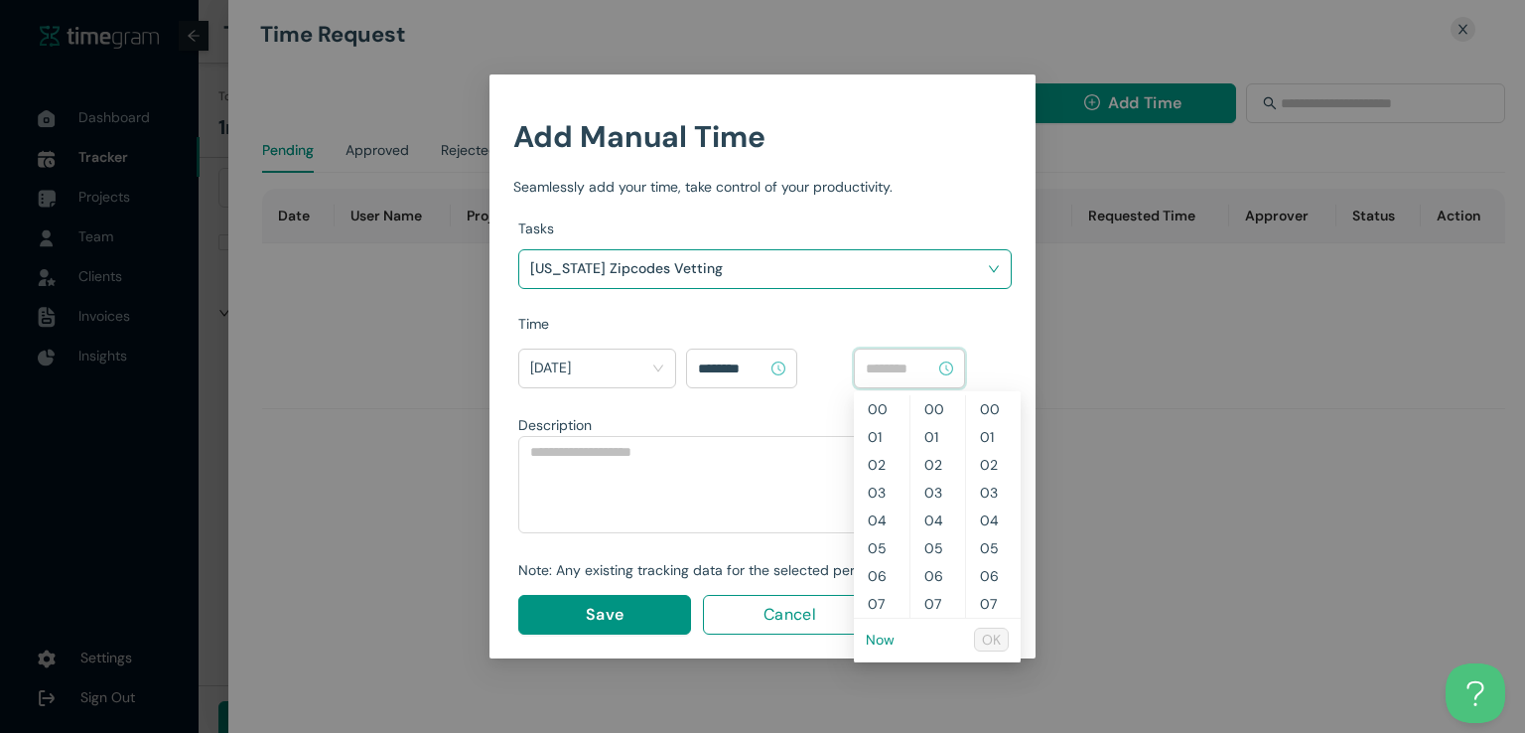
click at [880, 648] on li "Now" at bounding box center [880, 639] width 29 height 34
click at [880, 645] on link "Now" at bounding box center [880, 639] width 29 height 18
type input "********"
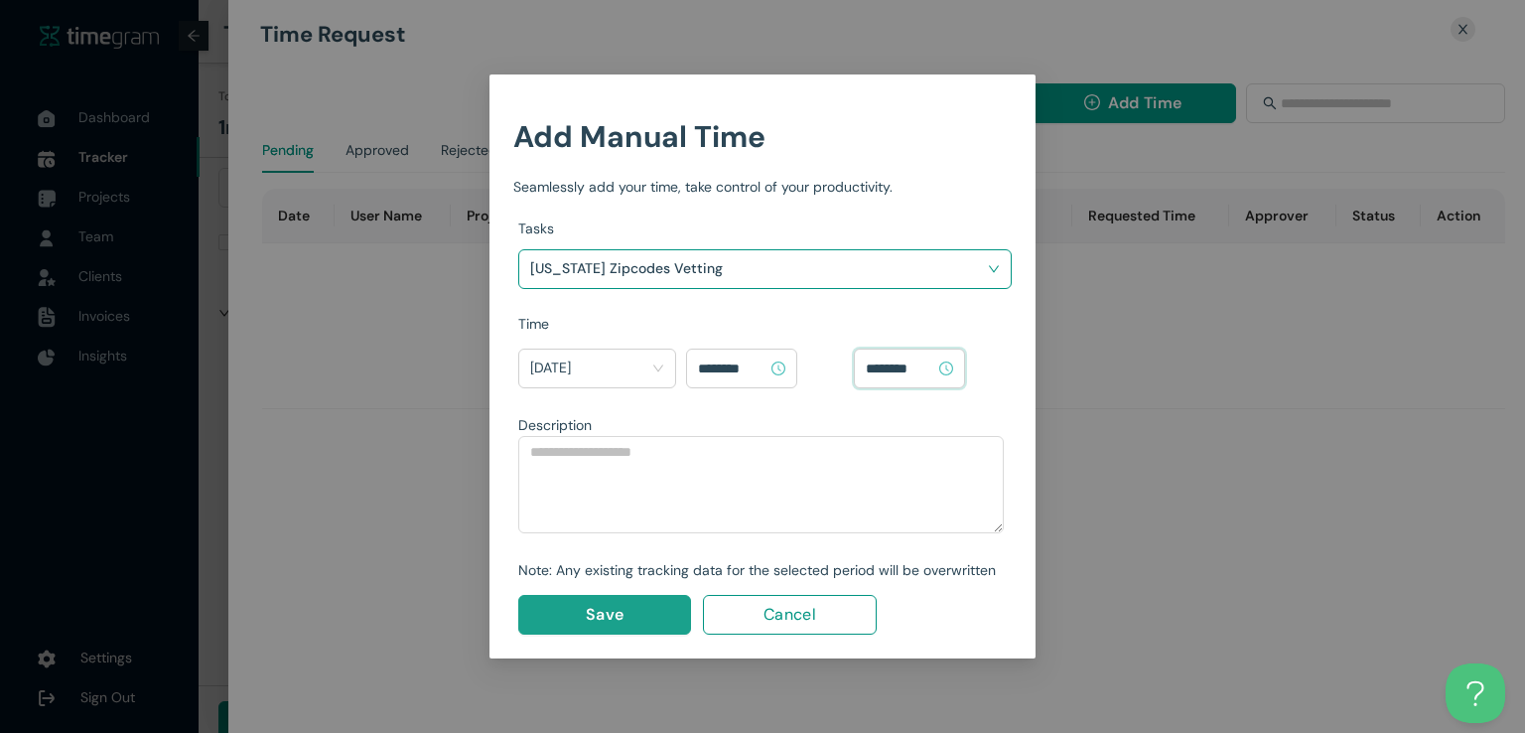
click at [553, 605] on button "Save" at bounding box center [604, 615] width 173 height 40
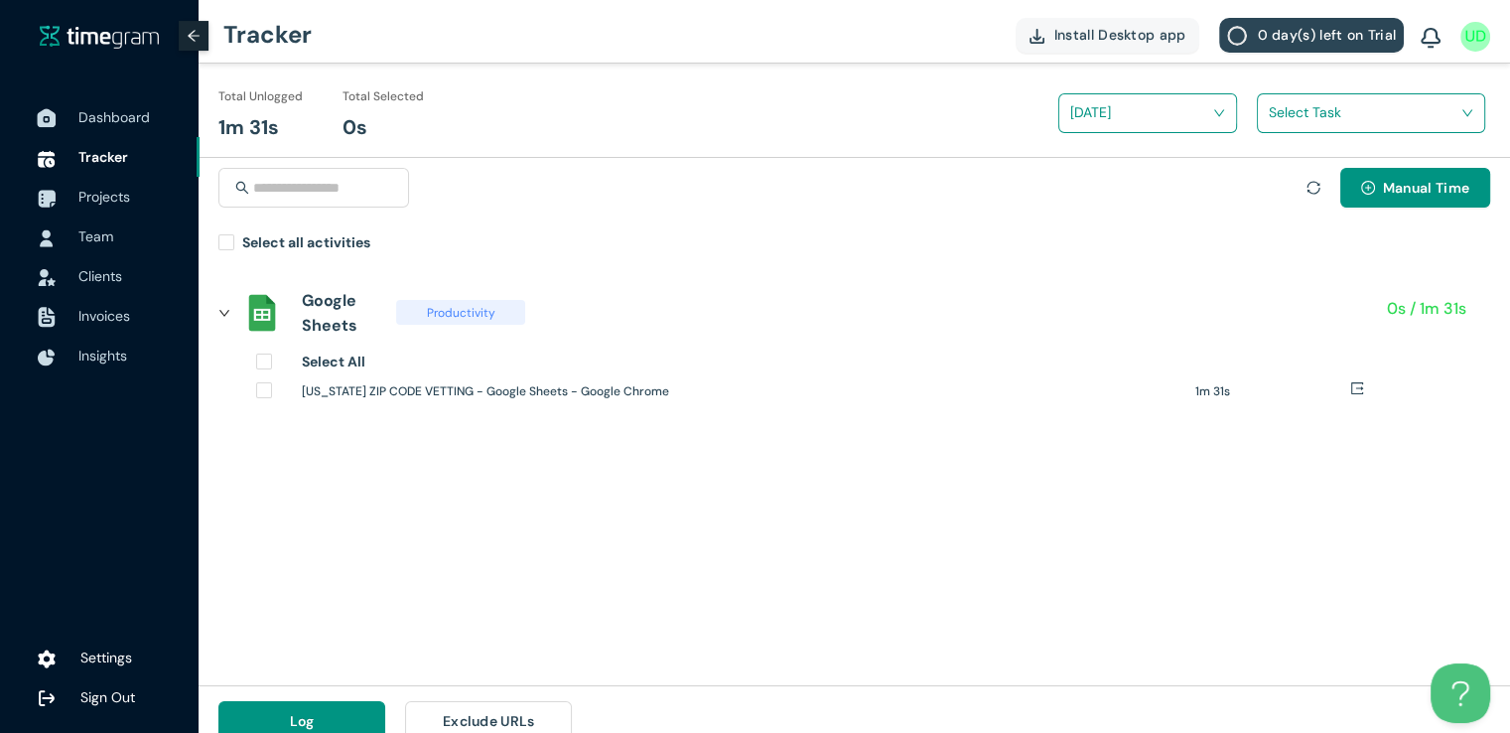
click at [99, 122] on span "Dashboard" at bounding box center [113, 117] width 71 height 18
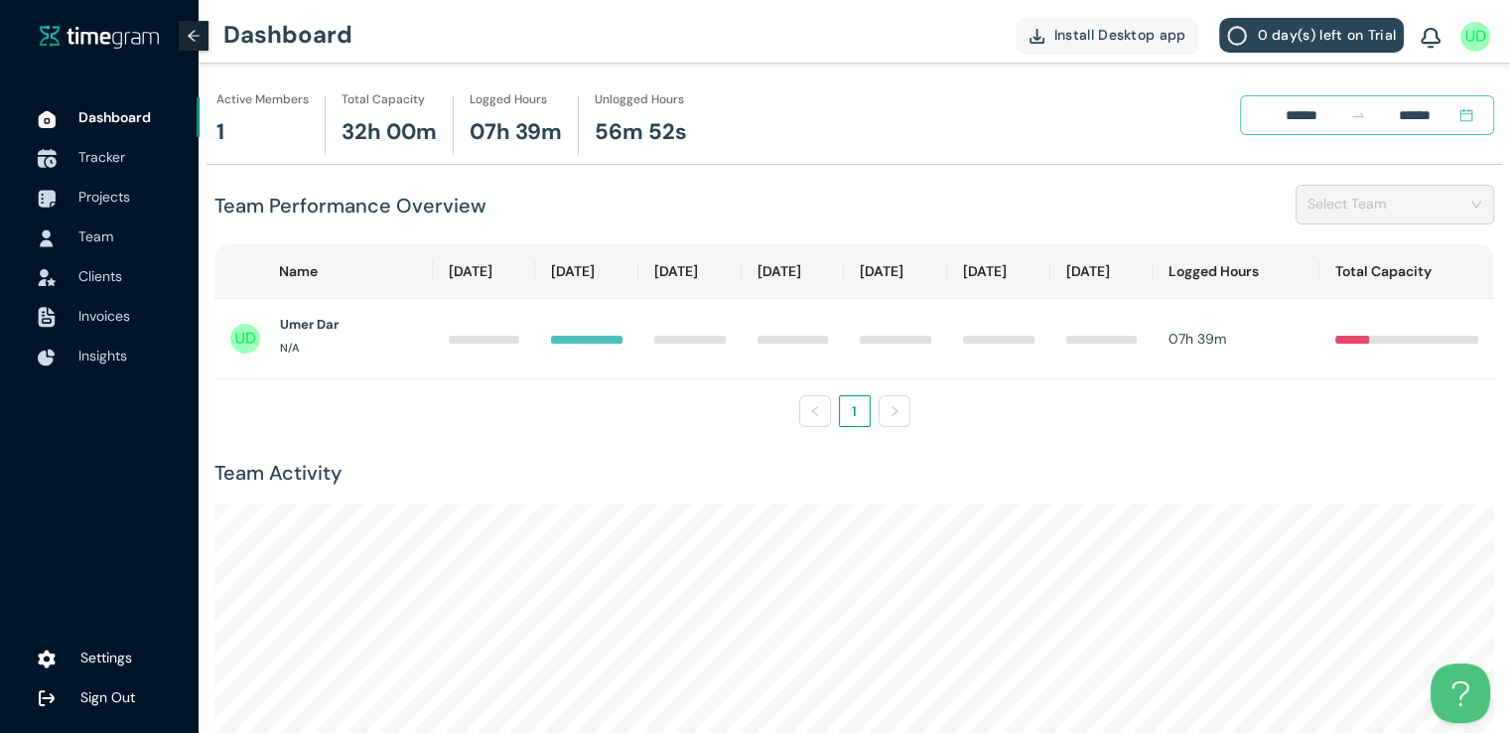
click at [27, 162] on div at bounding box center [47, 157] width 50 height 44
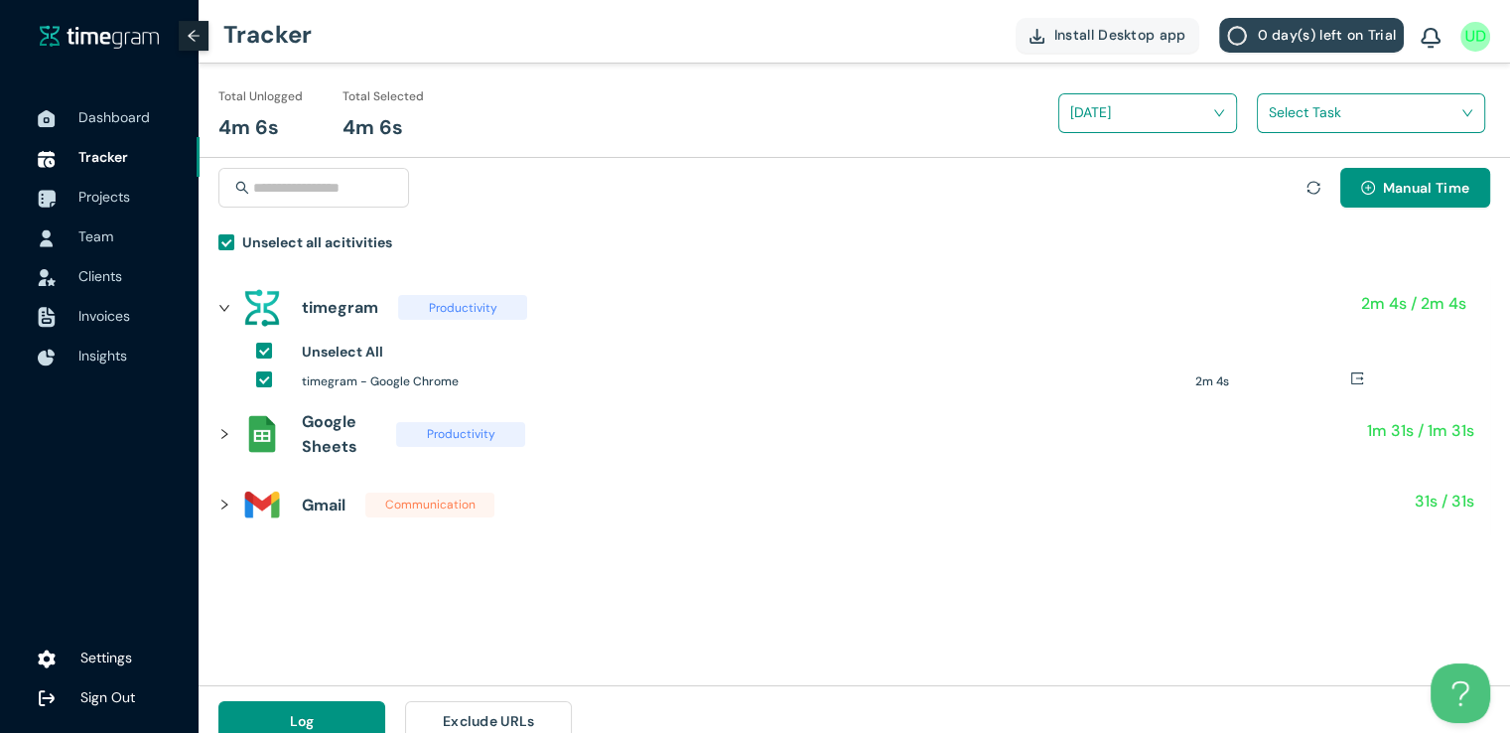
click at [1345, 113] on input "search" at bounding box center [1364, 112] width 191 height 30
click at [1269, 180] on div "[US_STATE] Zipcodes Vetting" at bounding box center [1371, 186] width 226 height 32
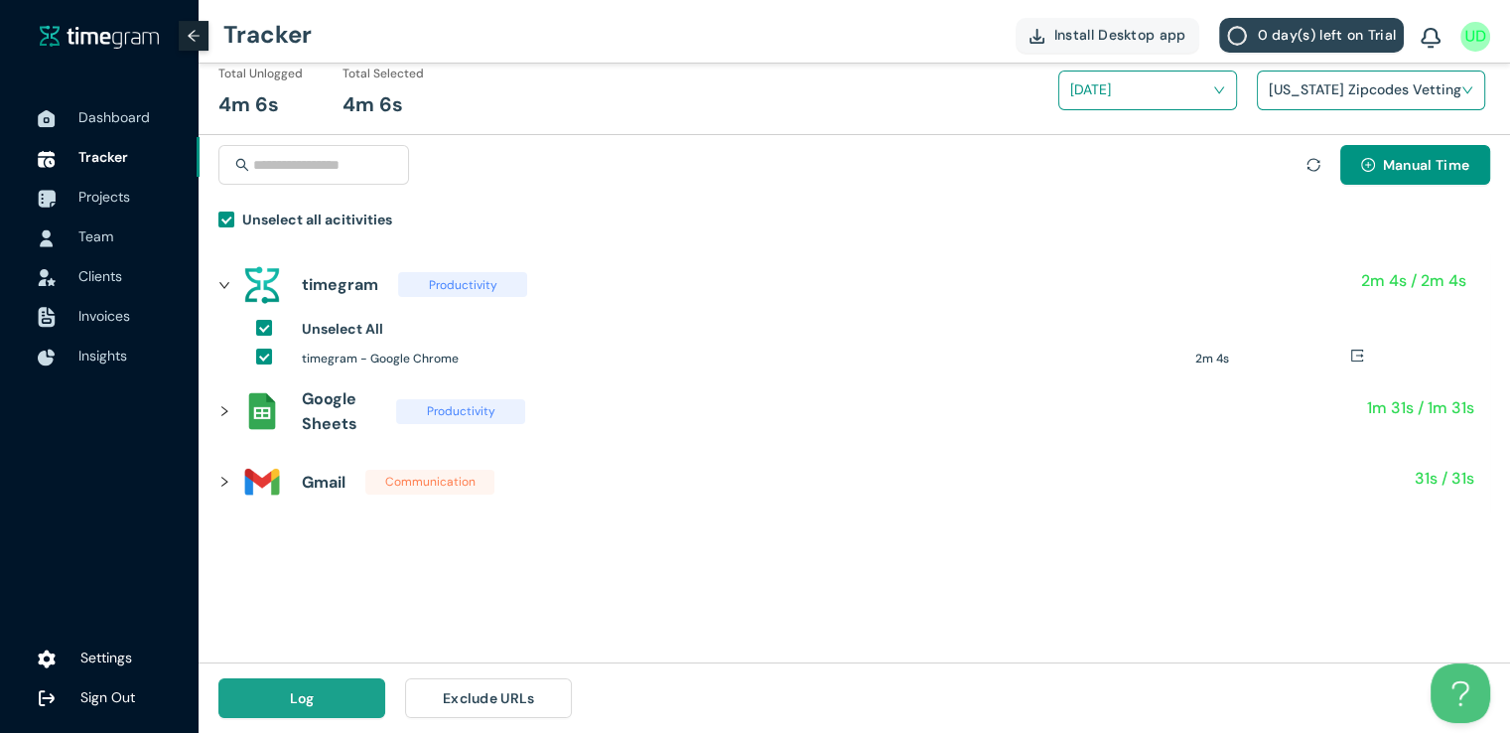
click at [296, 687] on span "Log" at bounding box center [302, 698] width 25 height 22
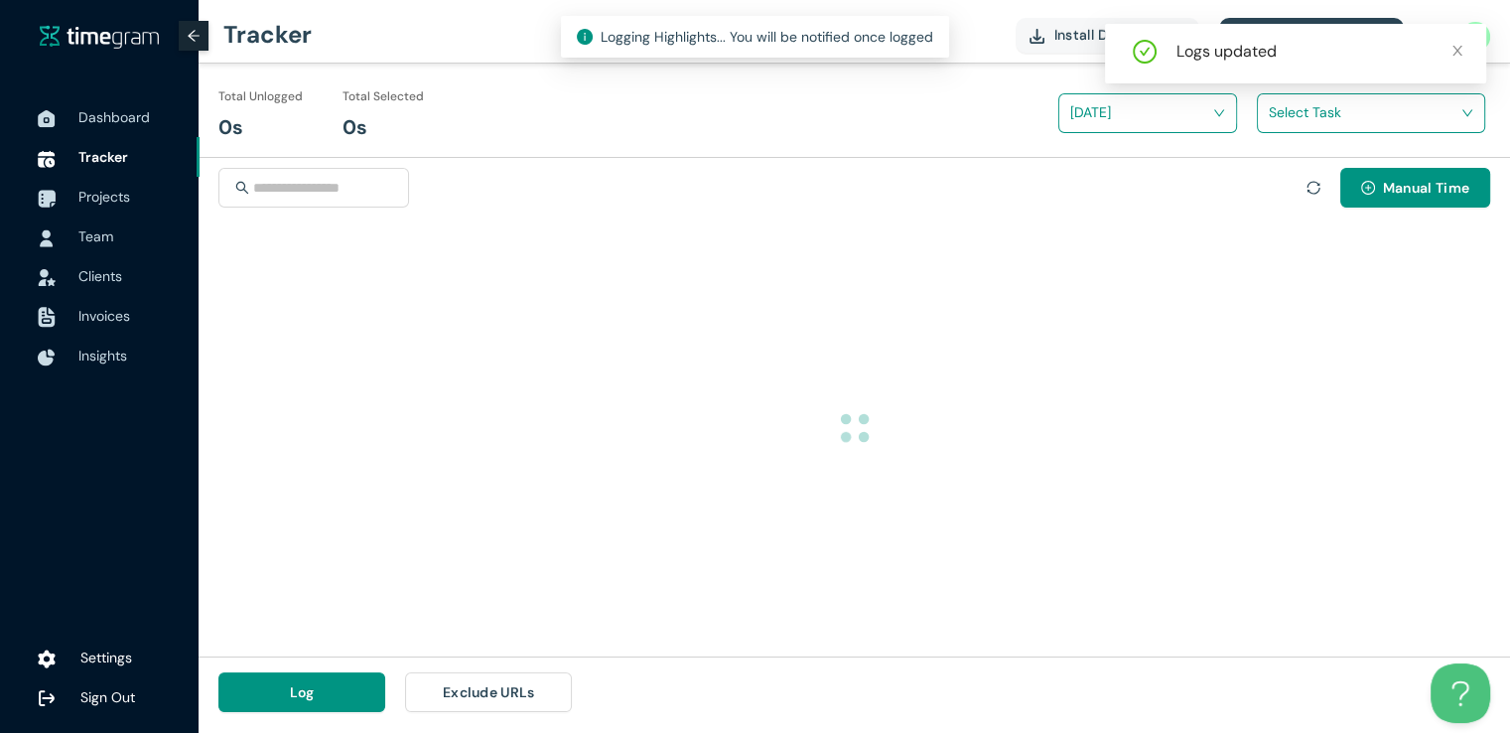
scroll to position [0, 0]
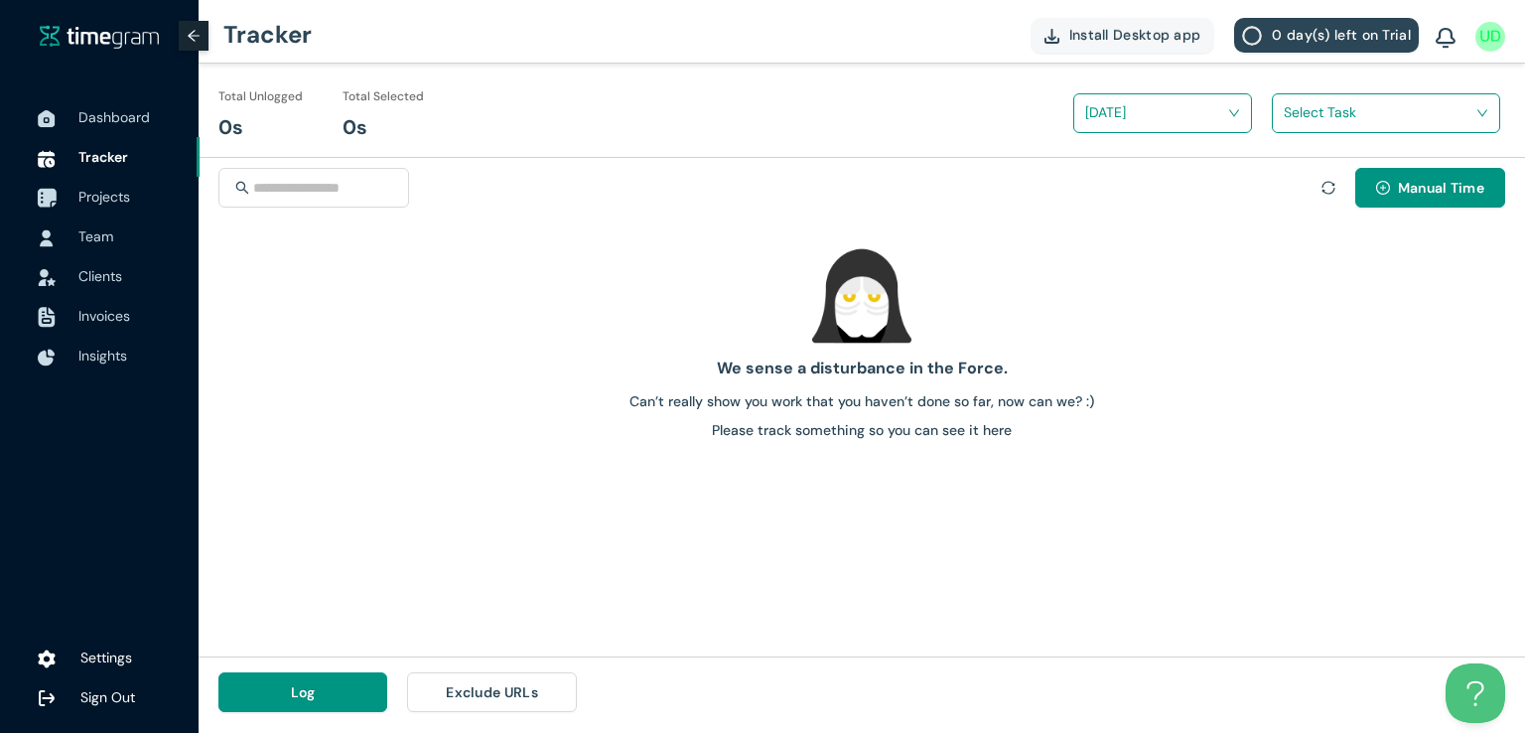
click at [106, 200] on span "Projects" at bounding box center [104, 197] width 52 height 18
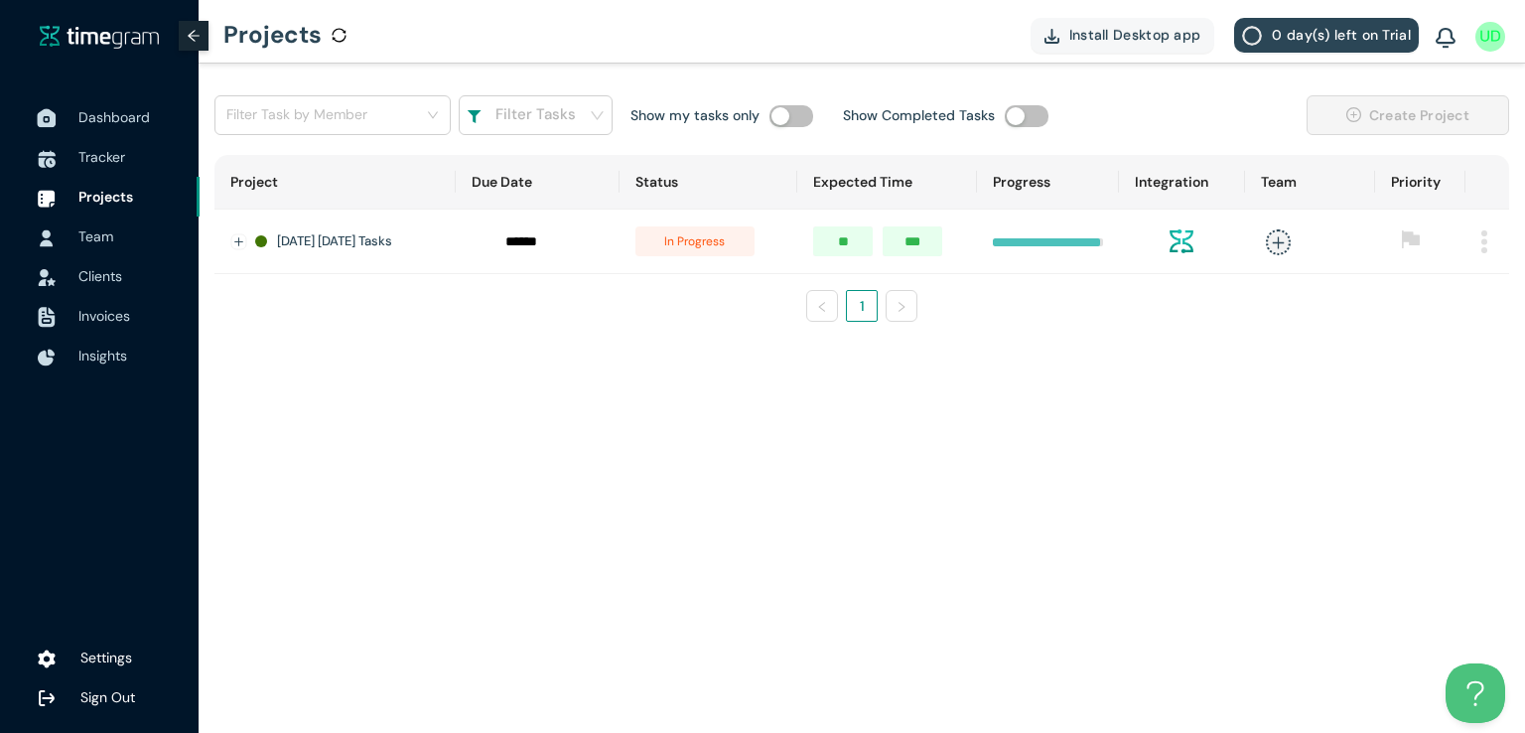
click at [133, 120] on span "Dashboard" at bounding box center [113, 117] width 71 height 18
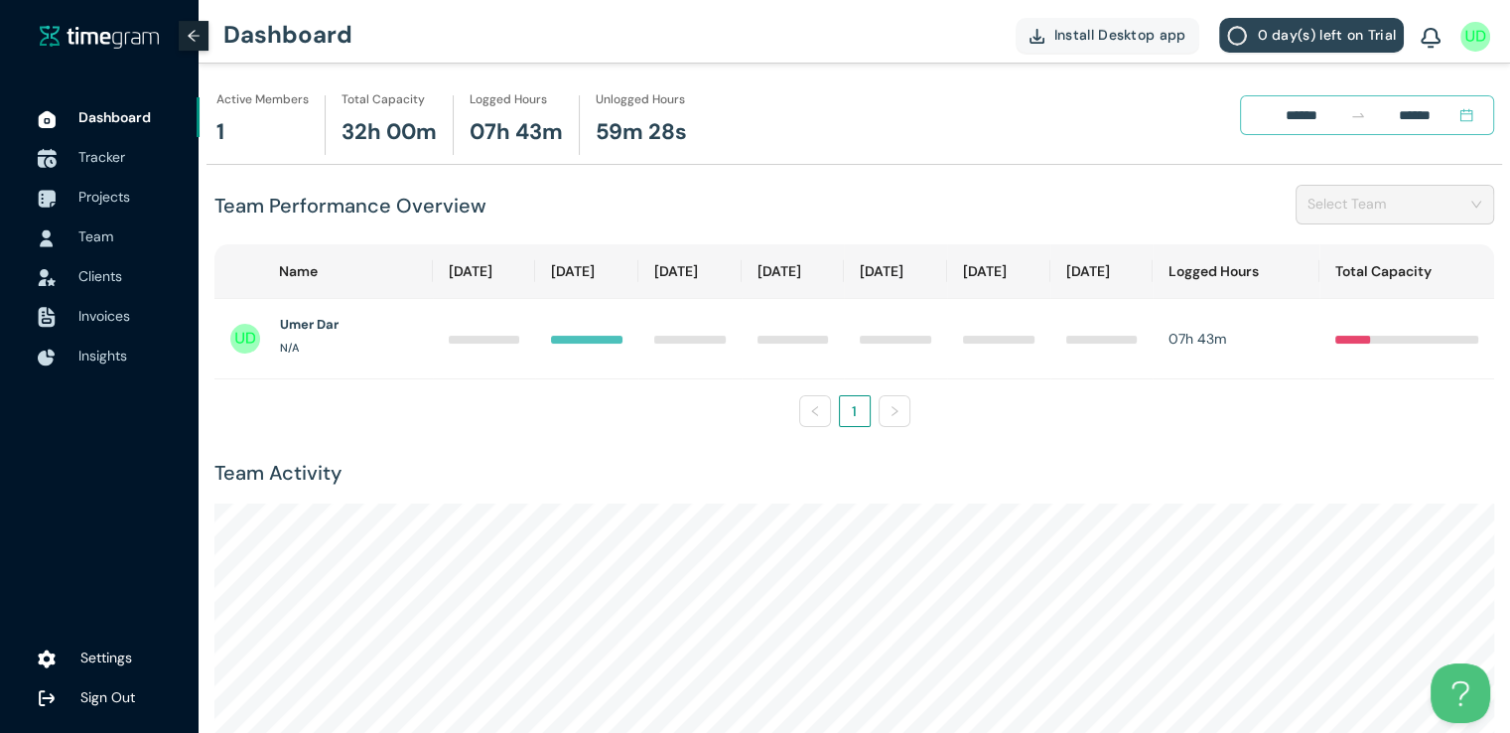
click at [103, 167] on span "Tracker" at bounding box center [130, 157] width 105 height 40
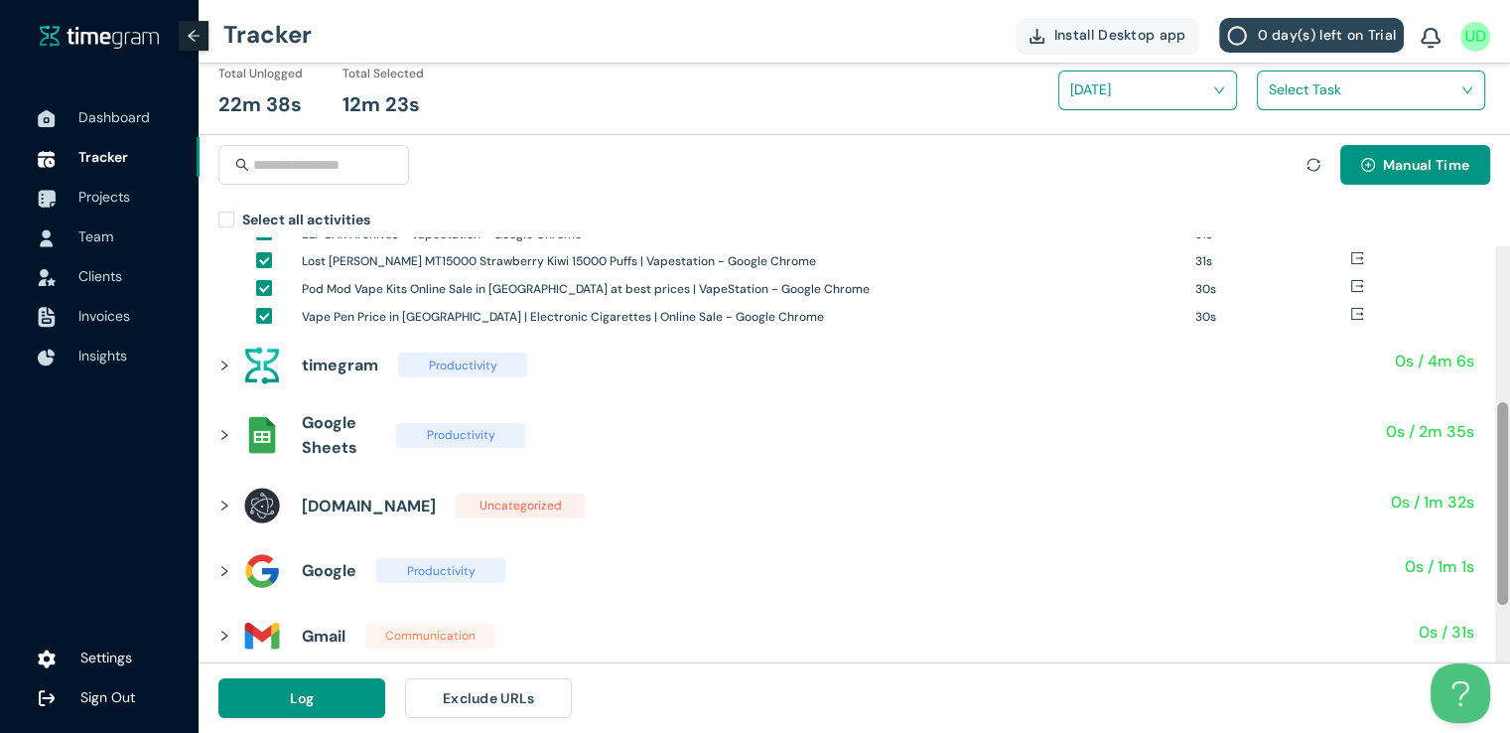
scroll to position [327, 0]
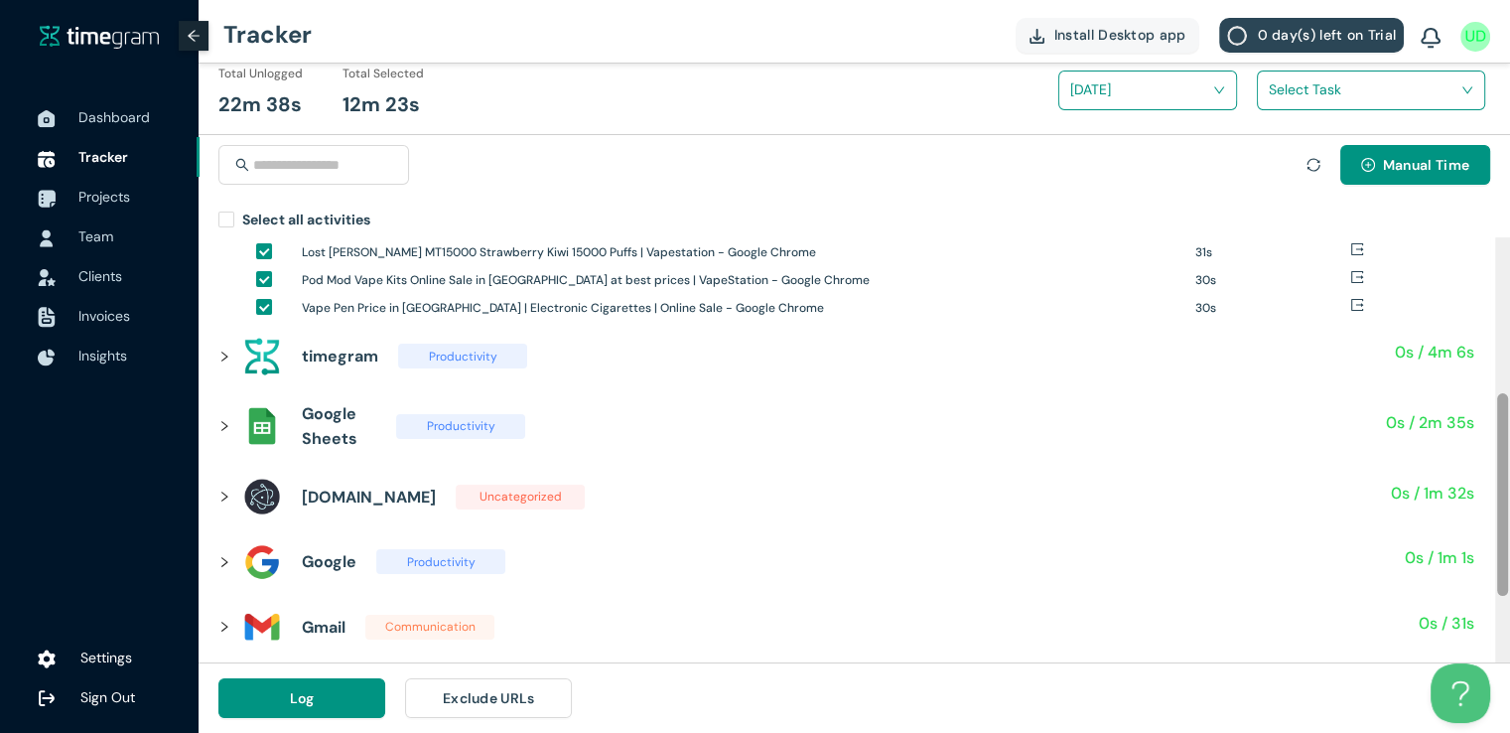
drag, startPoint x: 1502, startPoint y: 314, endPoint x: 1521, endPoint y: 470, distance: 158.0
click at [1510, 470] on html "Dashboard Tracker Projects Team Clients Invoices Insights Settings Sign Out Tra…" at bounding box center [755, 343] width 1510 height 733
click at [227, 350] on div at bounding box center [230, 356] width 24 height 22
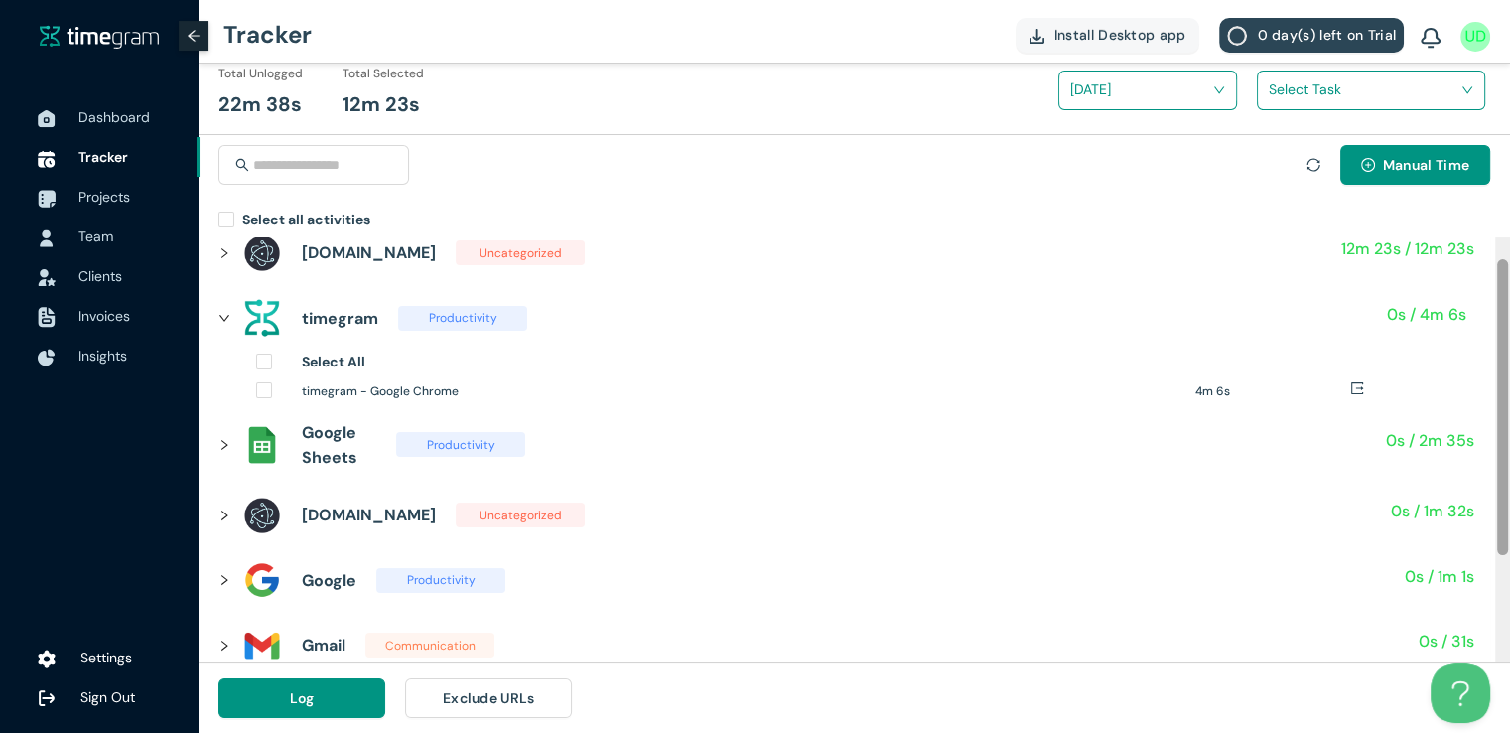
scroll to position [28, 0]
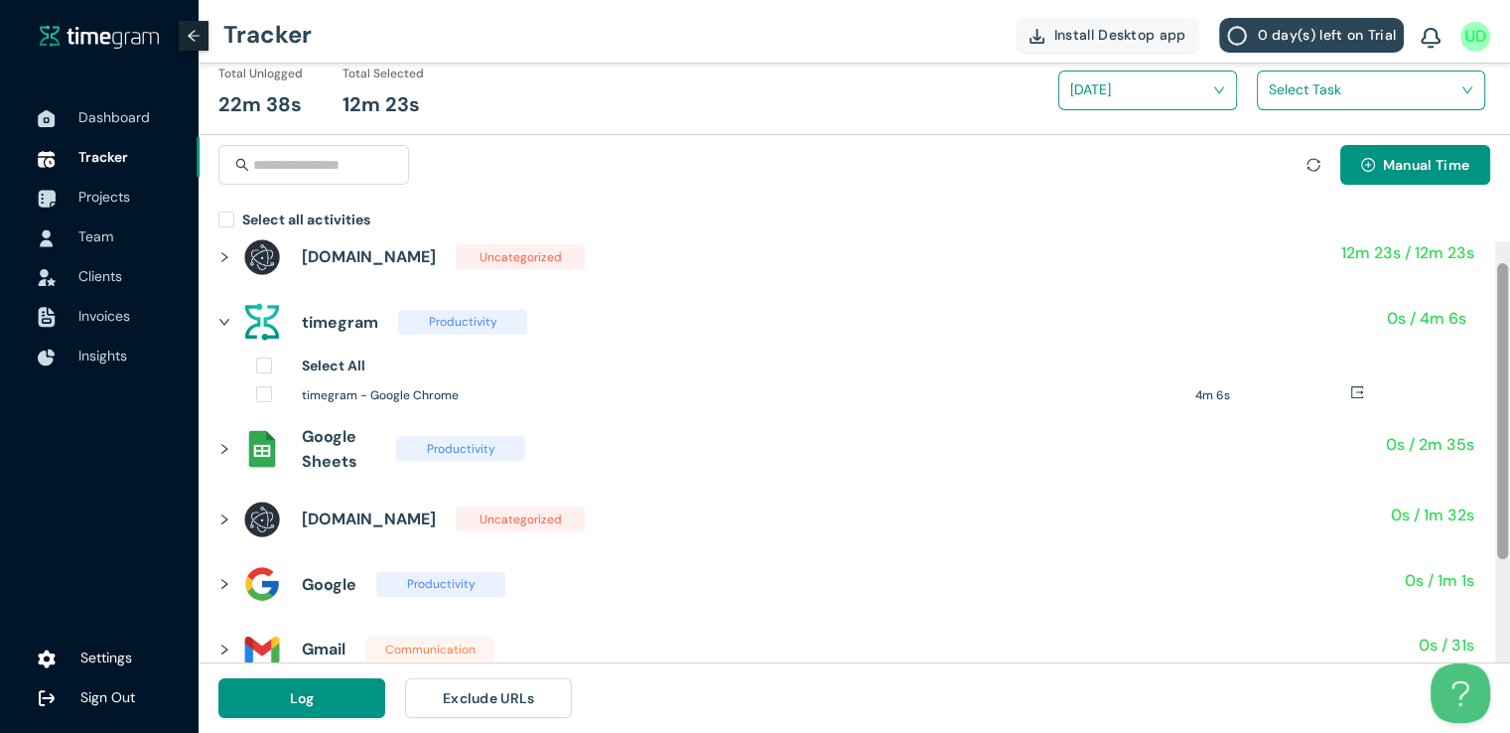
drag, startPoint x: 1501, startPoint y: 501, endPoint x: 1524, endPoint y: 334, distance: 169.3
click at [1510, 334] on html "Dashboard Tracker Projects Team Clients Invoices Insights Settings Sign Out Tra…" at bounding box center [755, 343] width 1510 height 733
click at [228, 451] on icon "right" at bounding box center [224, 449] width 12 height 12
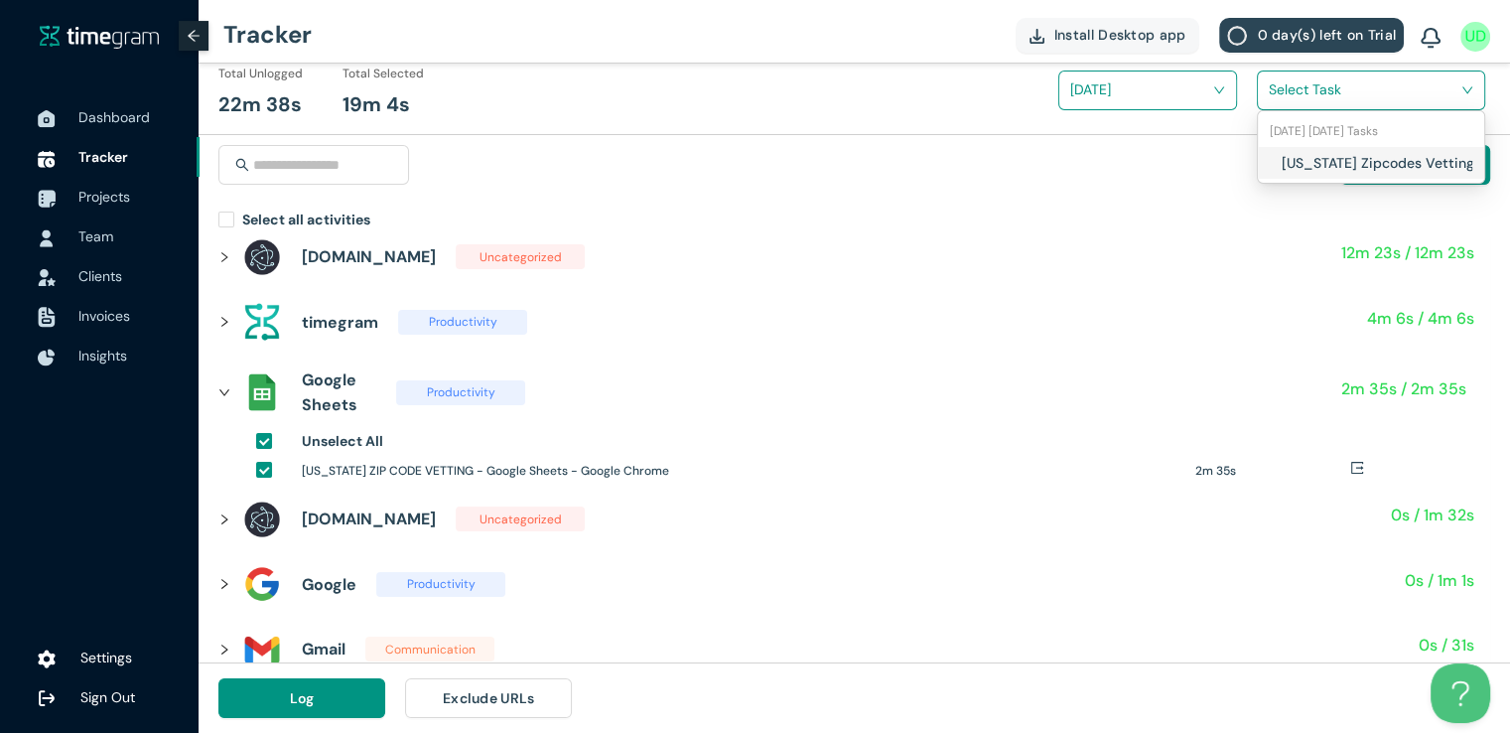
click at [1294, 96] on input "search" at bounding box center [1364, 89] width 191 height 30
click at [1275, 164] on div "[US_STATE] Zipcodes Vetting" at bounding box center [1371, 163] width 226 height 32
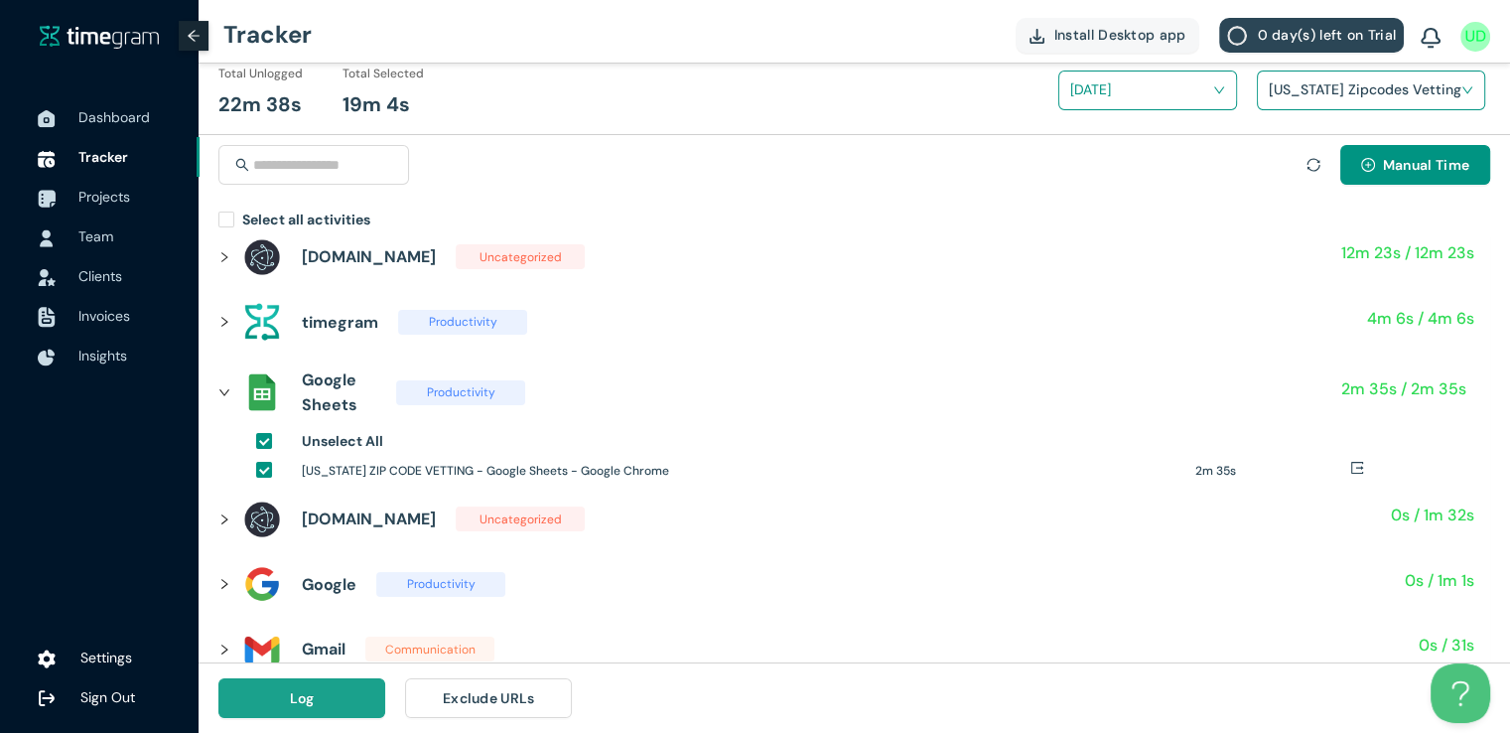
click at [314, 697] on button "Log" at bounding box center [301, 698] width 167 height 40
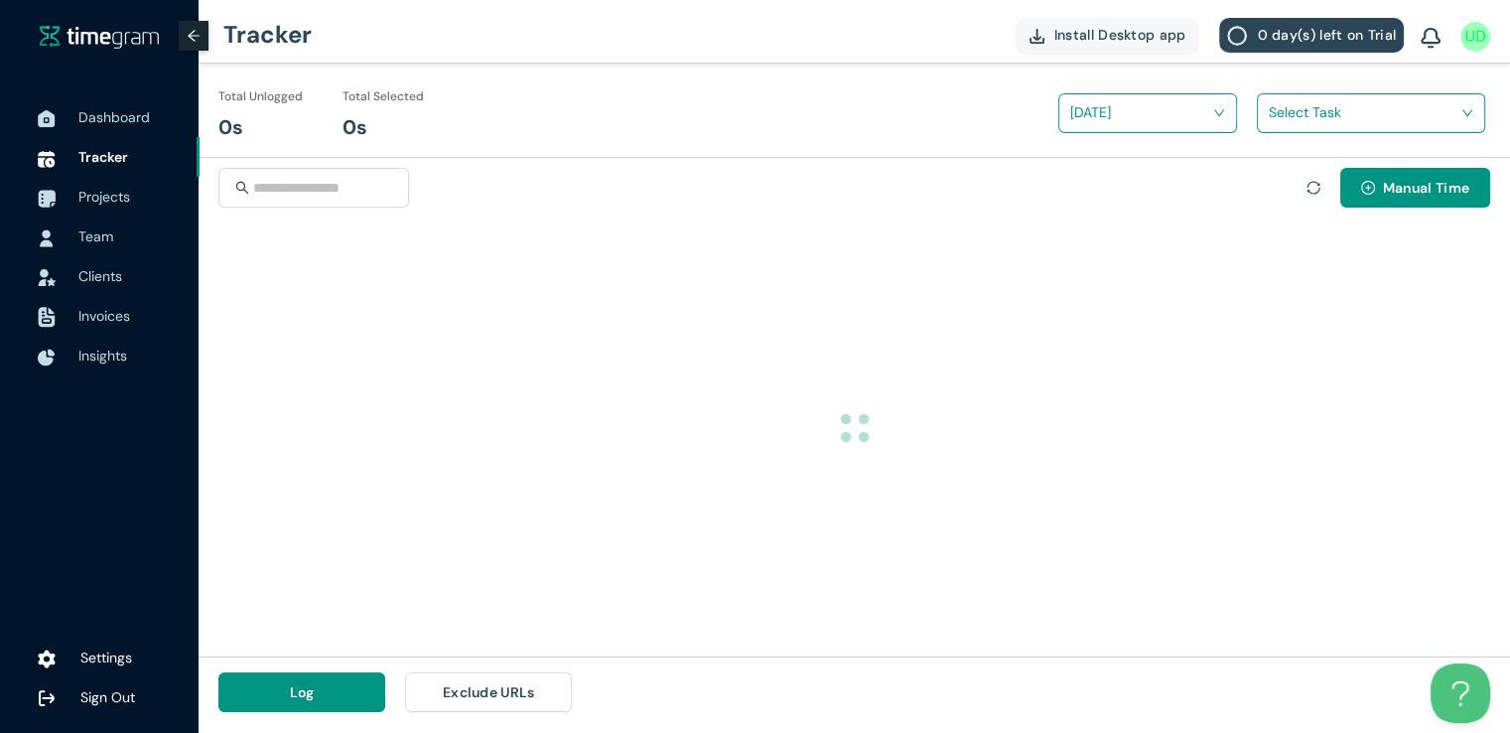
scroll to position [0, 0]
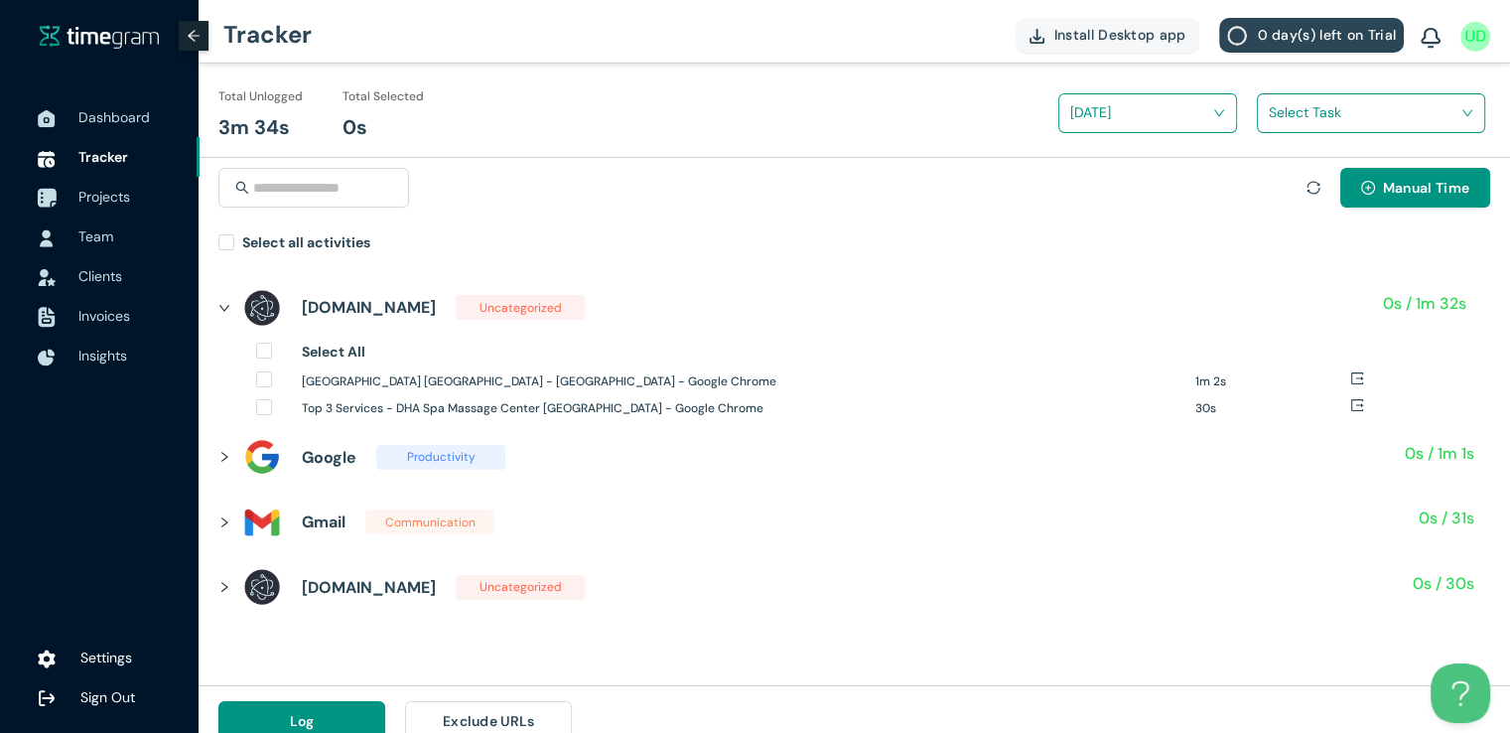
click at [82, 194] on span "Projects" at bounding box center [104, 197] width 52 height 18
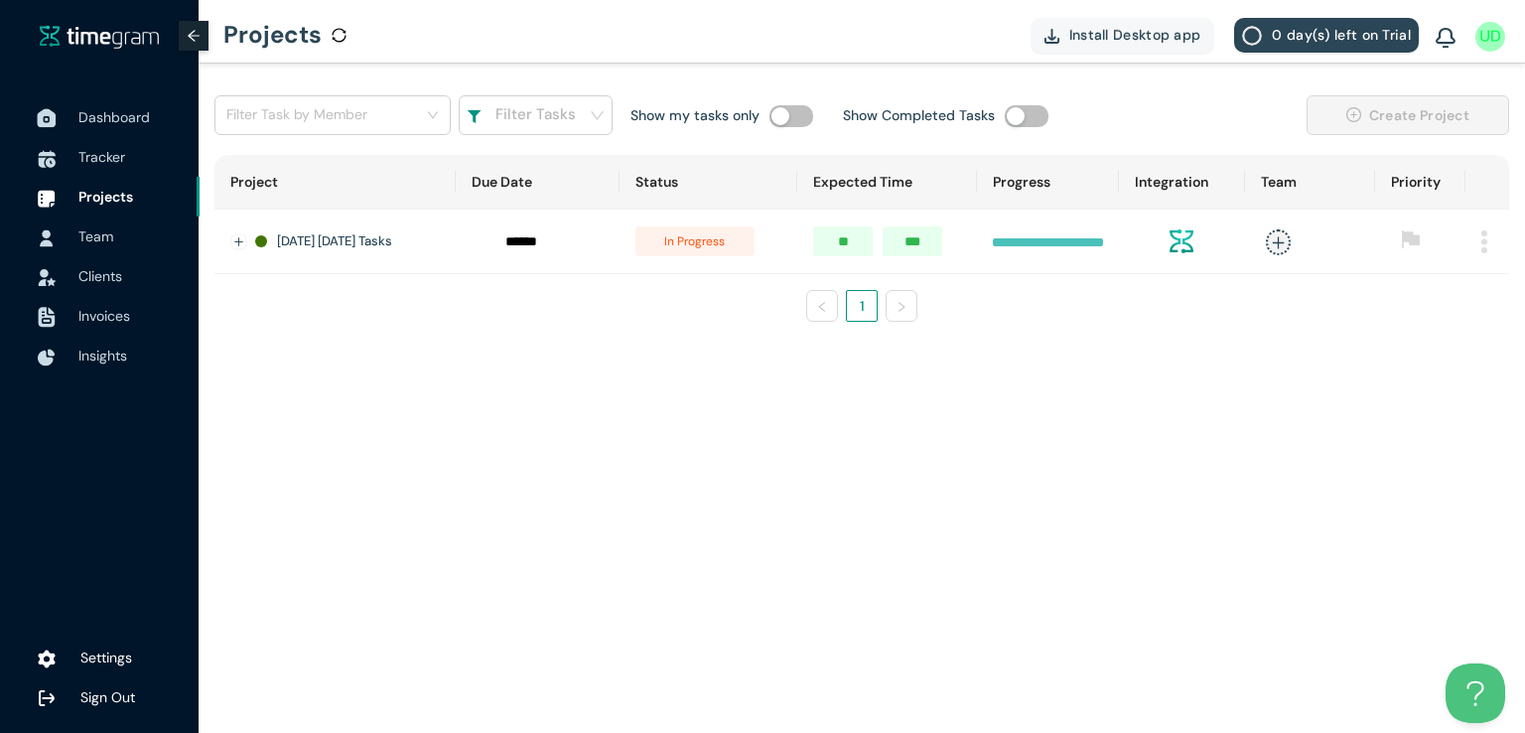
click at [87, 115] on span "Dashboard" at bounding box center [113, 117] width 71 height 18
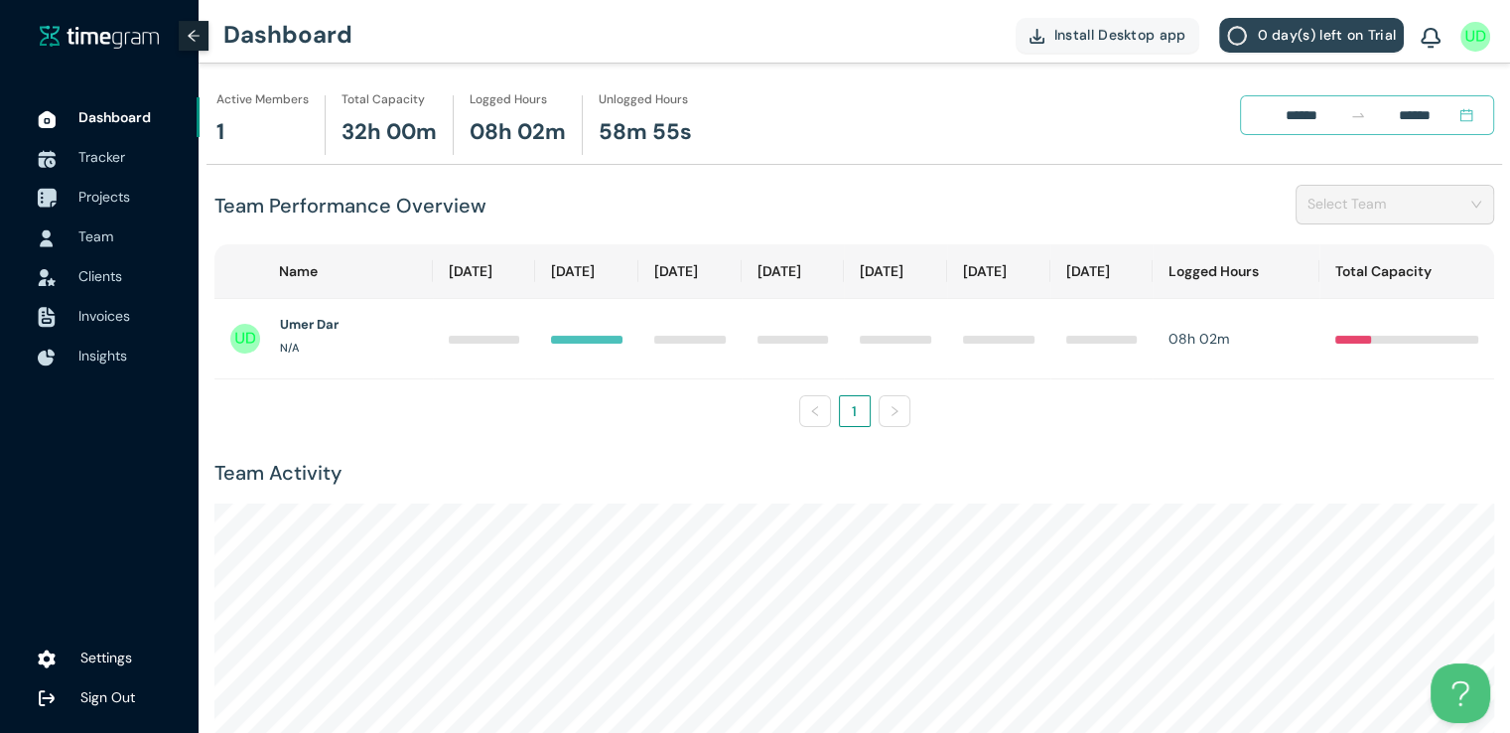
click at [111, 197] on span "Projects" at bounding box center [104, 197] width 52 height 18
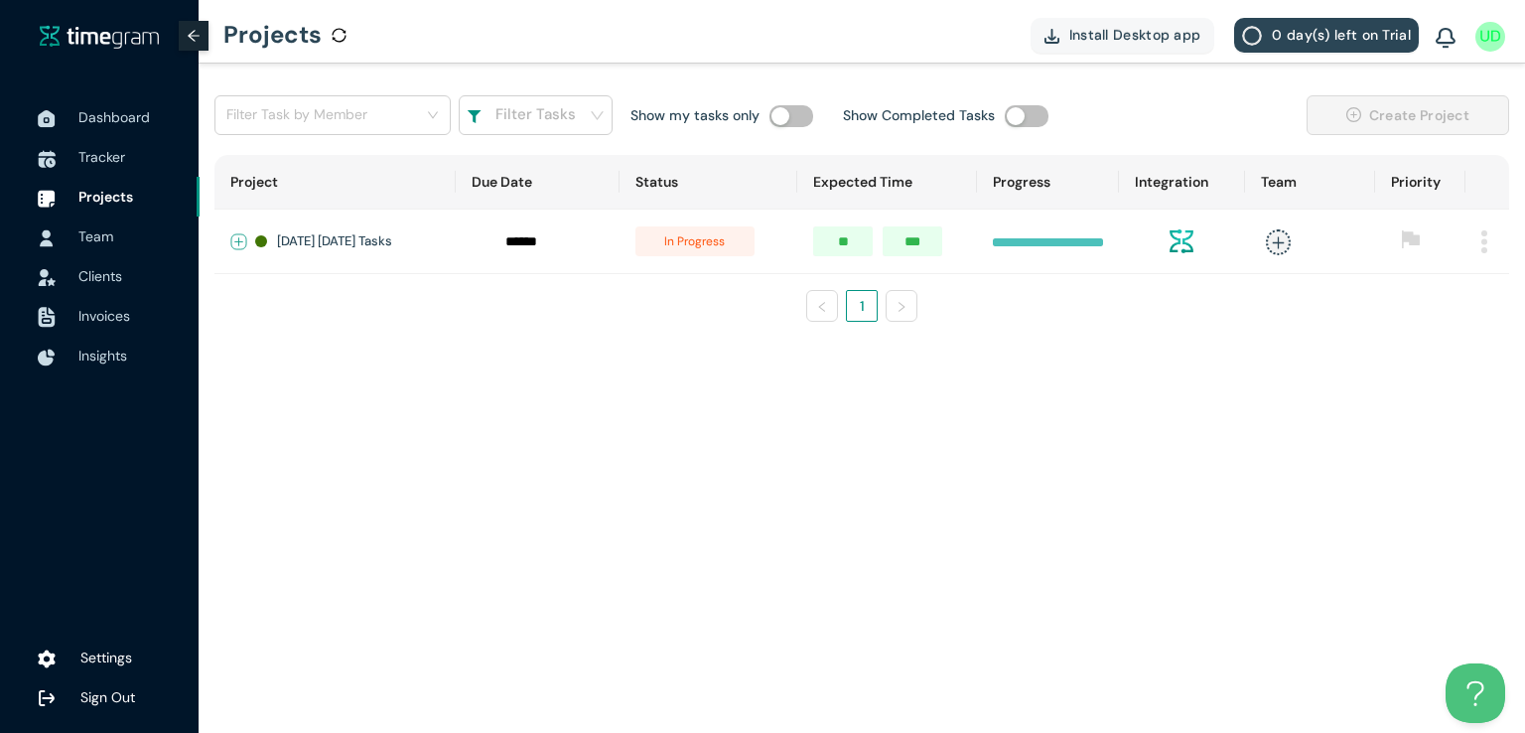
click at [234, 235] on button "Expand row" at bounding box center [239, 242] width 16 height 16
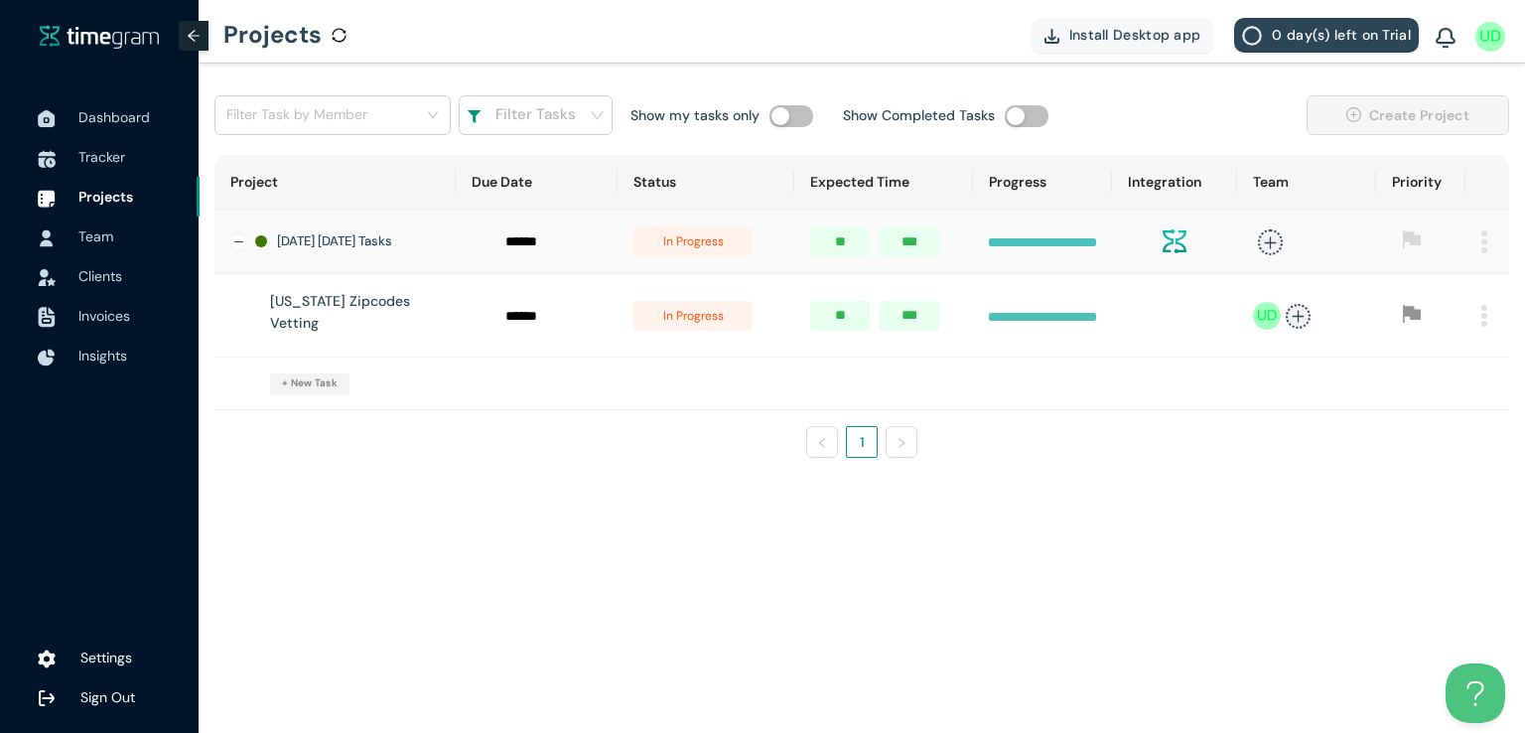
click at [706, 314] on span "in progress" at bounding box center [692, 316] width 119 height 30
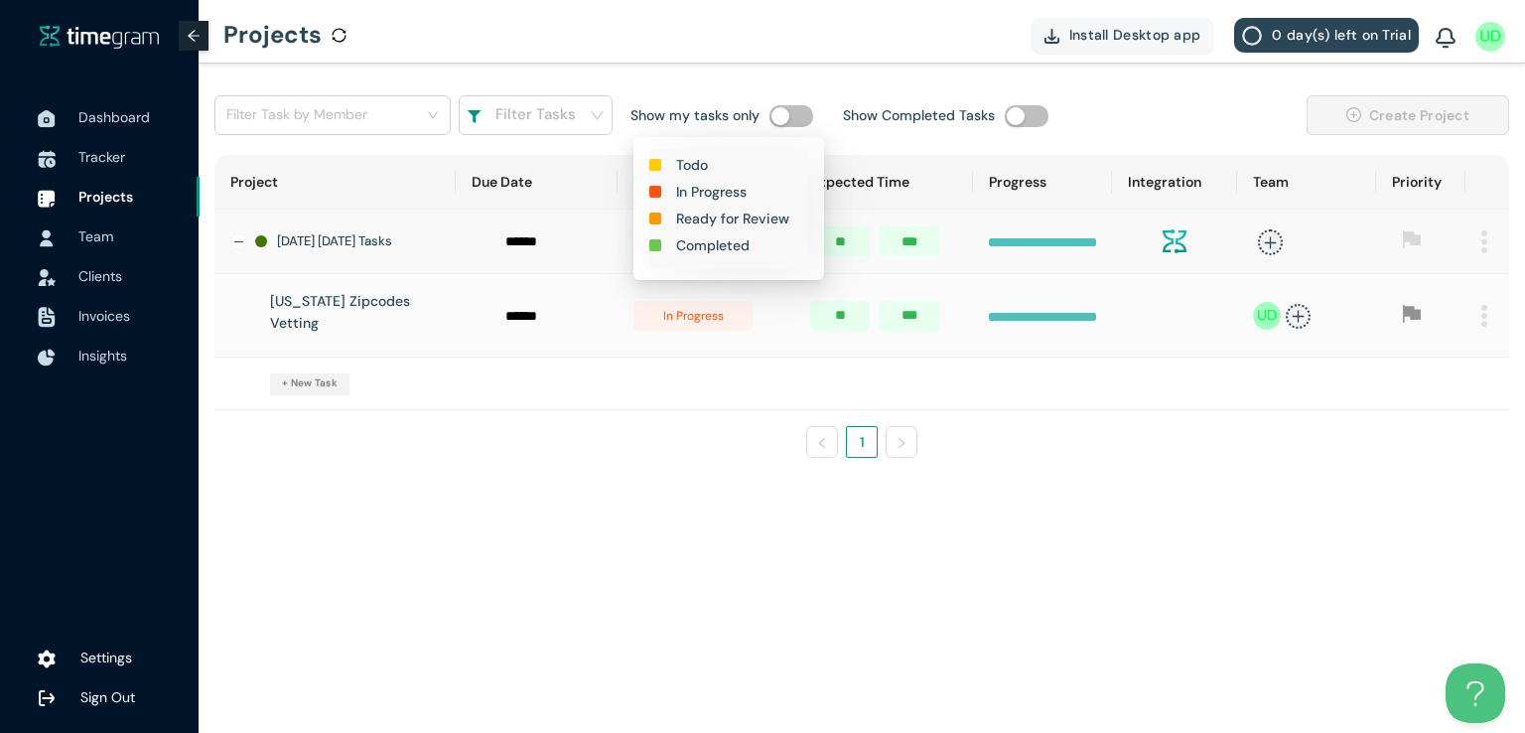
click at [715, 247] on h1 "Completed" at bounding box center [712, 245] width 73 height 22
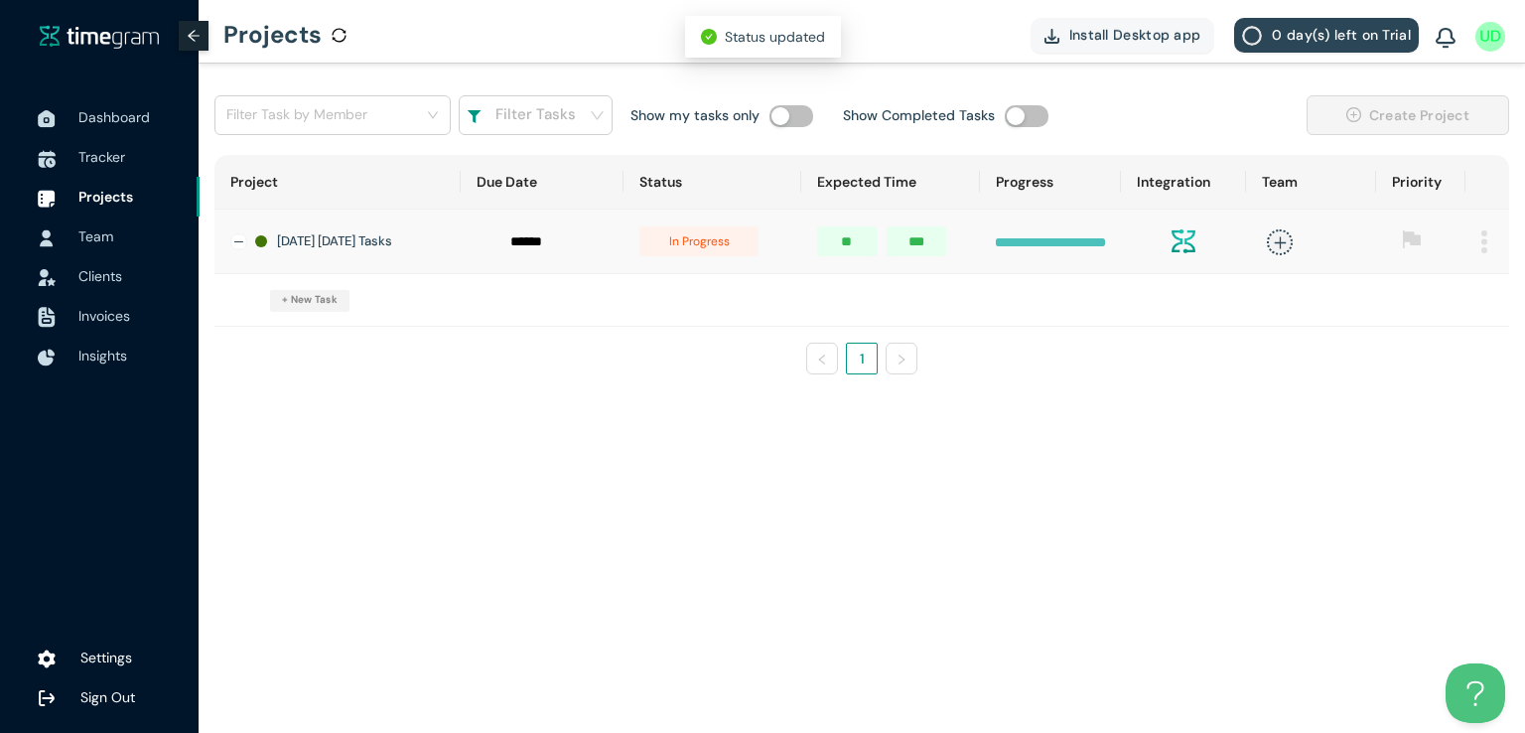
click at [699, 245] on span "in progress" at bounding box center [698, 241] width 119 height 30
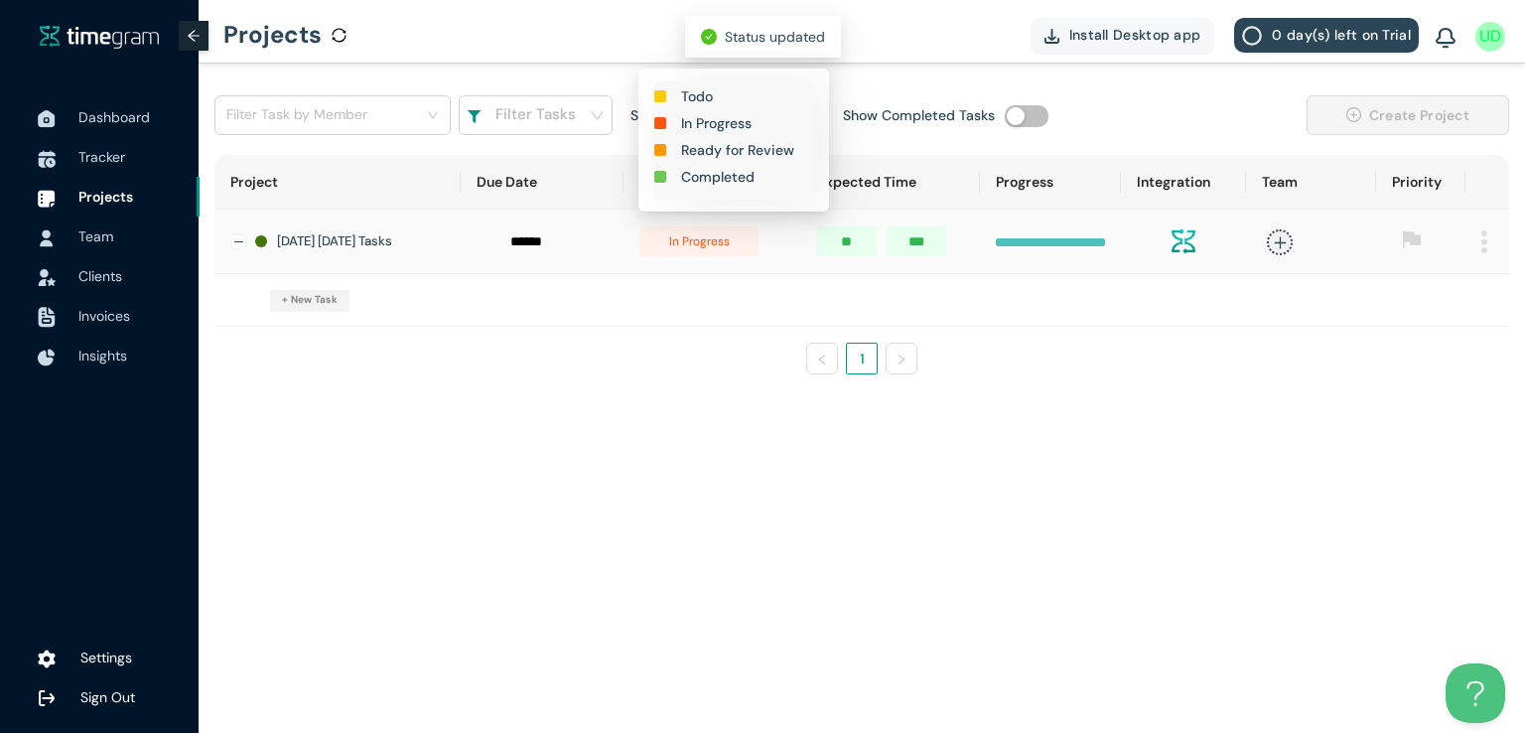
click at [711, 181] on h1 "Completed" at bounding box center [717, 177] width 73 height 22
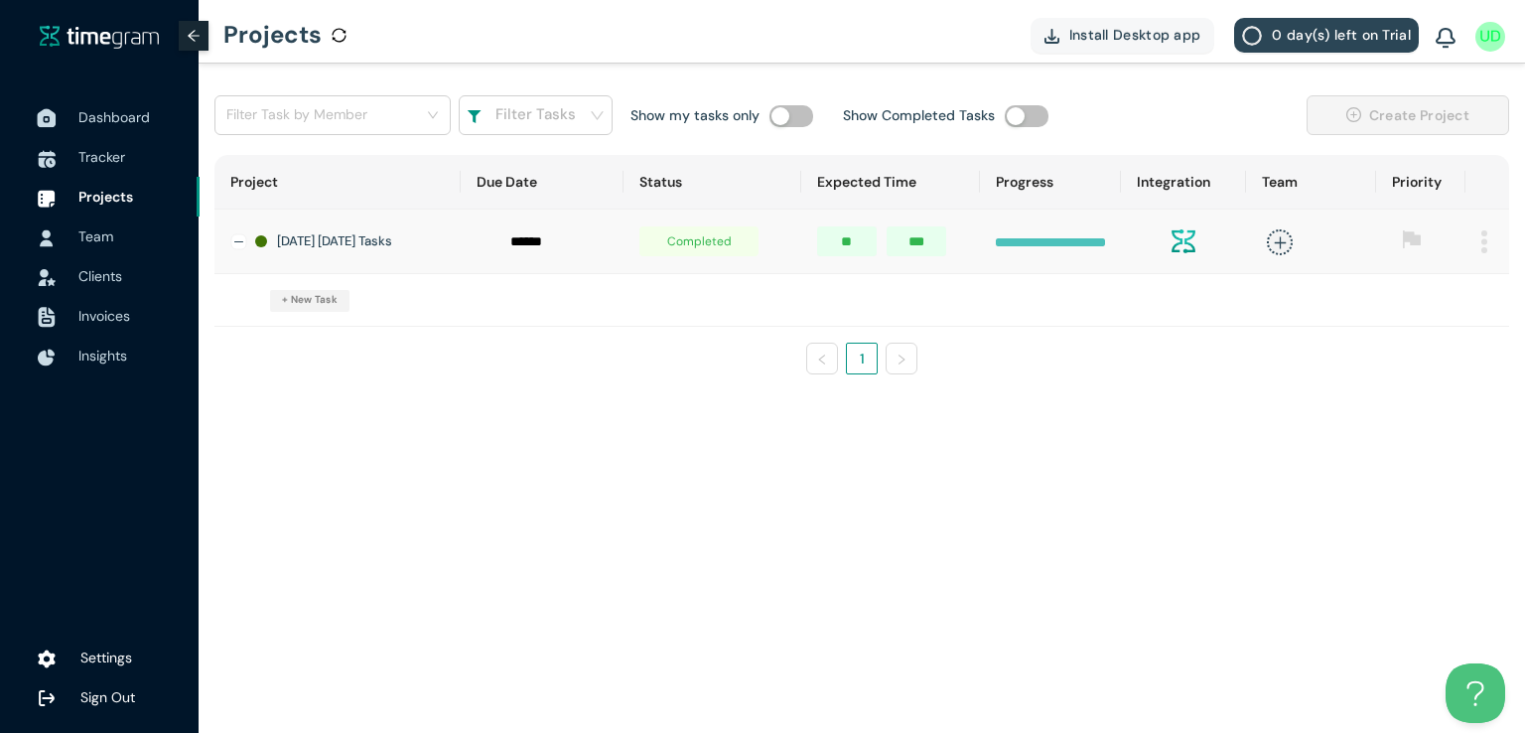
click at [115, 117] on span "Dashboard" at bounding box center [113, 117] width 71 height 18
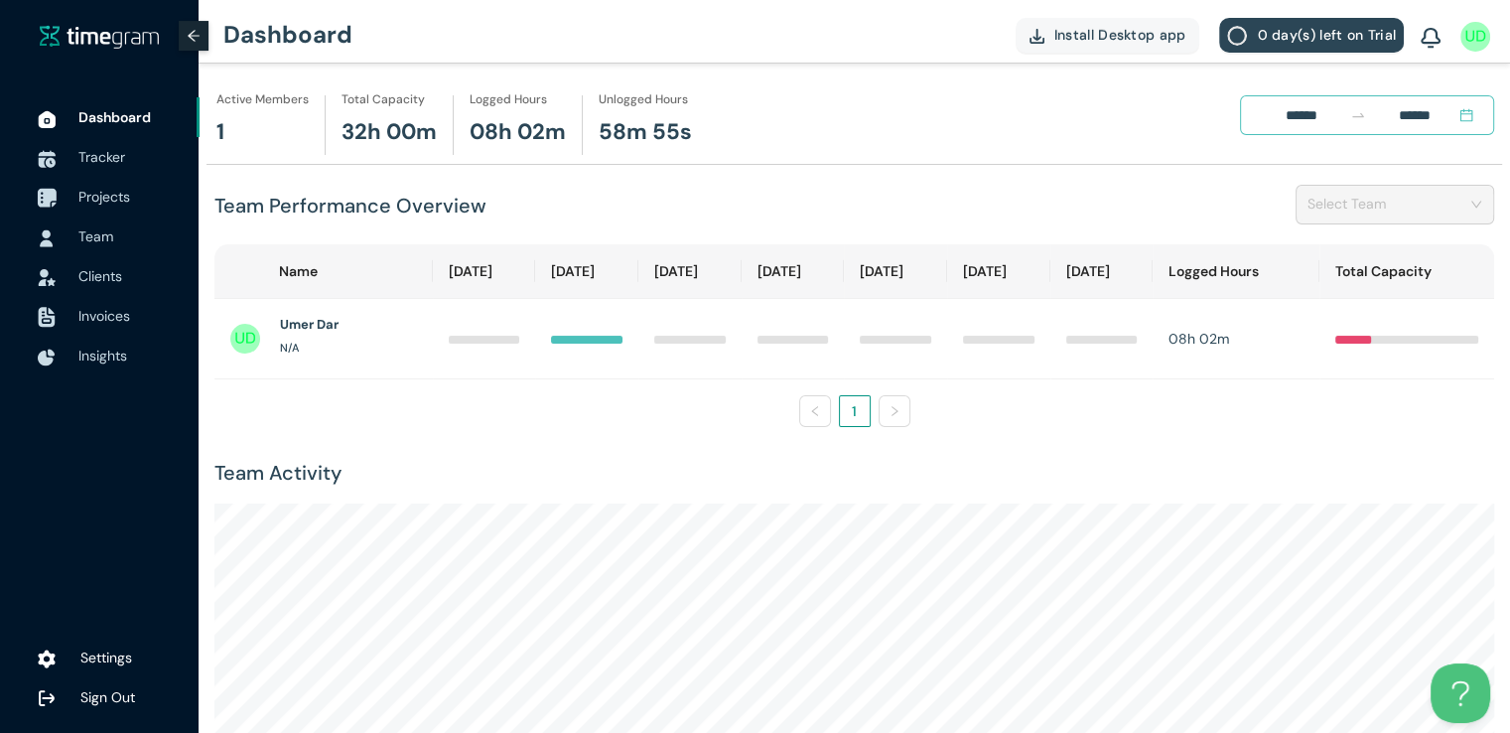
click at [103, 202] on span "Projects" at bounding box center [104, 197] width 52 height 18
